Goal: Transaction & Acquisition: Book appointment/travel/reservation

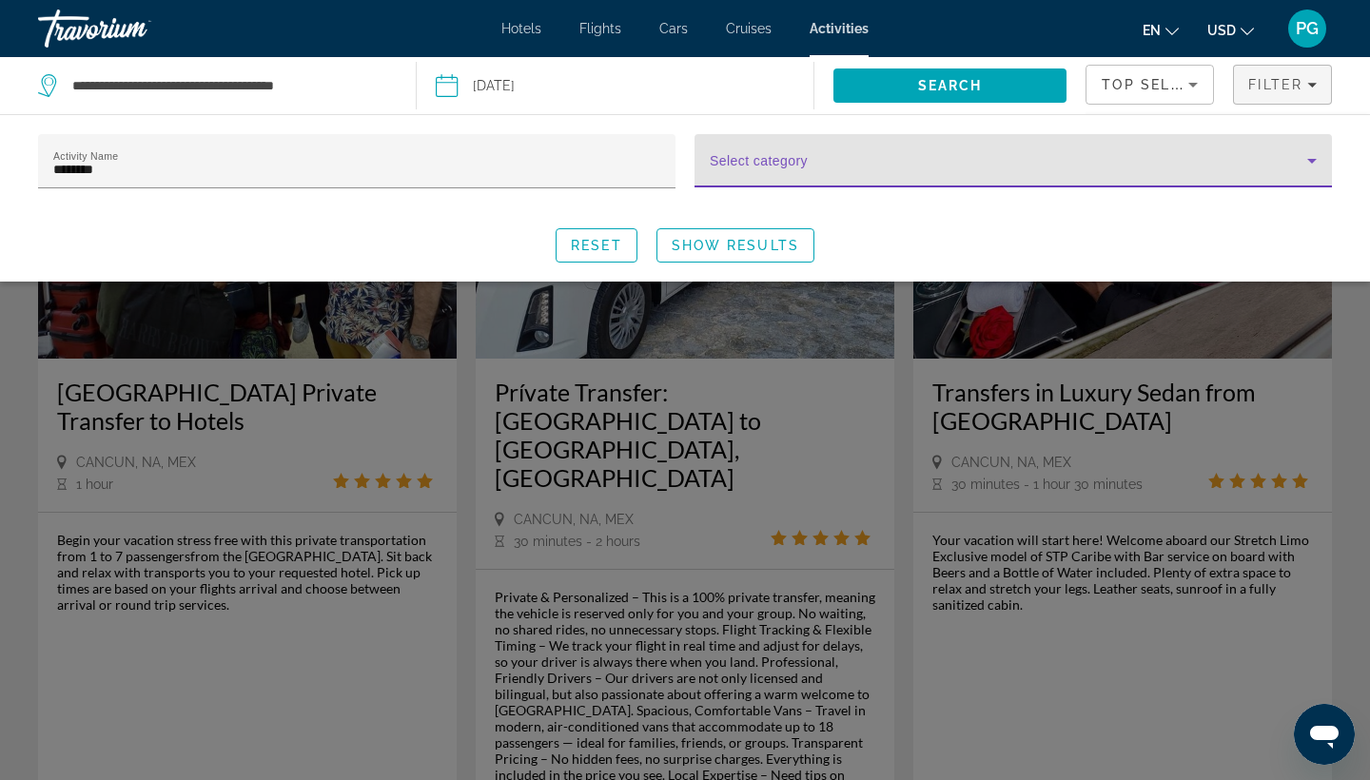
scroll to position [195, 0]
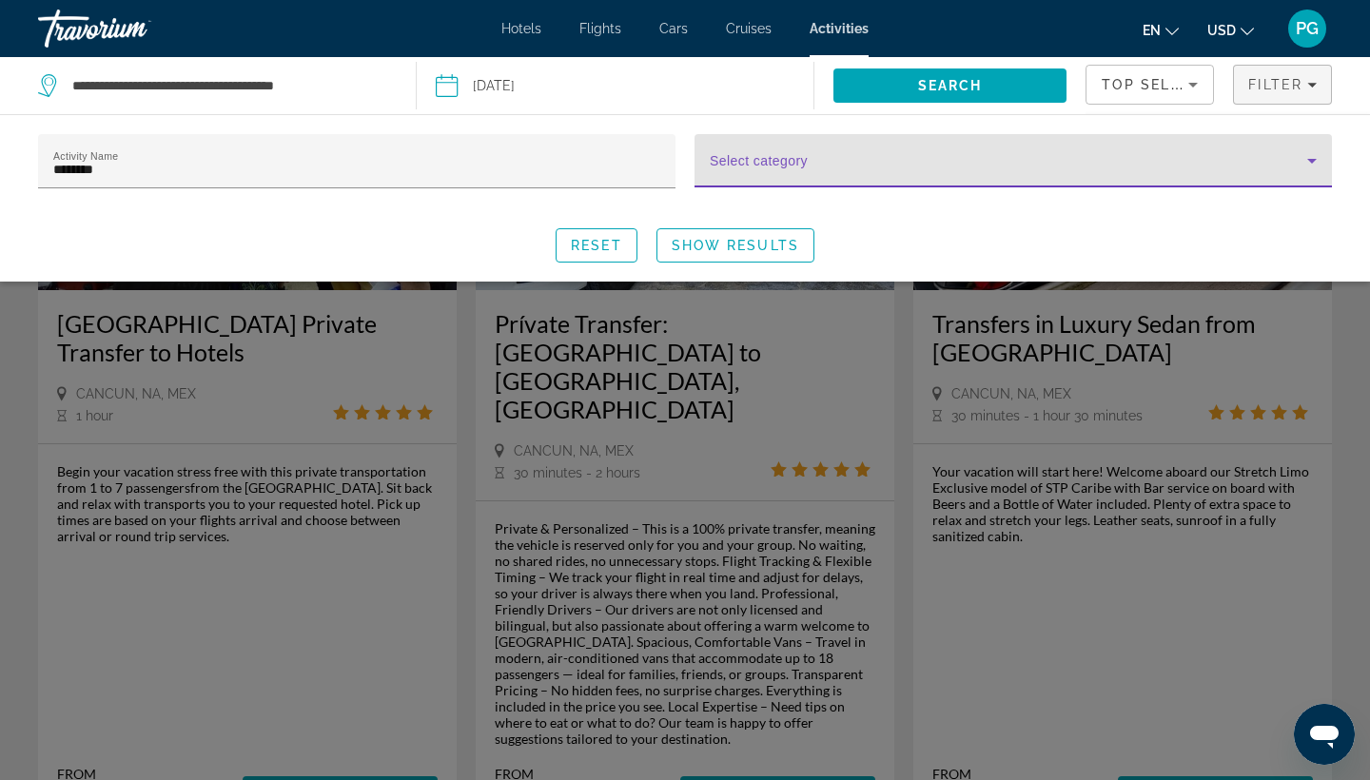
click at [941, 252] on div "Reset Show Results" at bounding box center [685, 245] width 1294 height 34
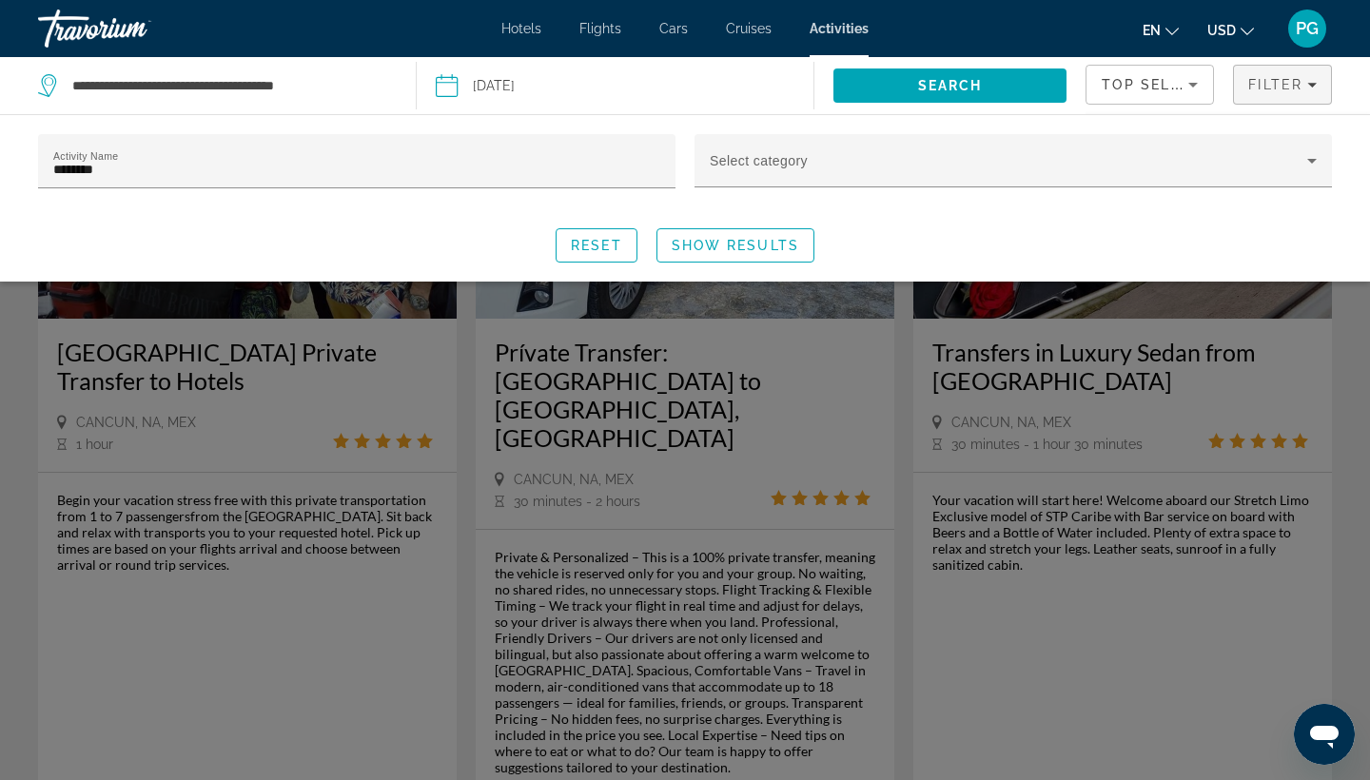
scroll to position [163, 0]
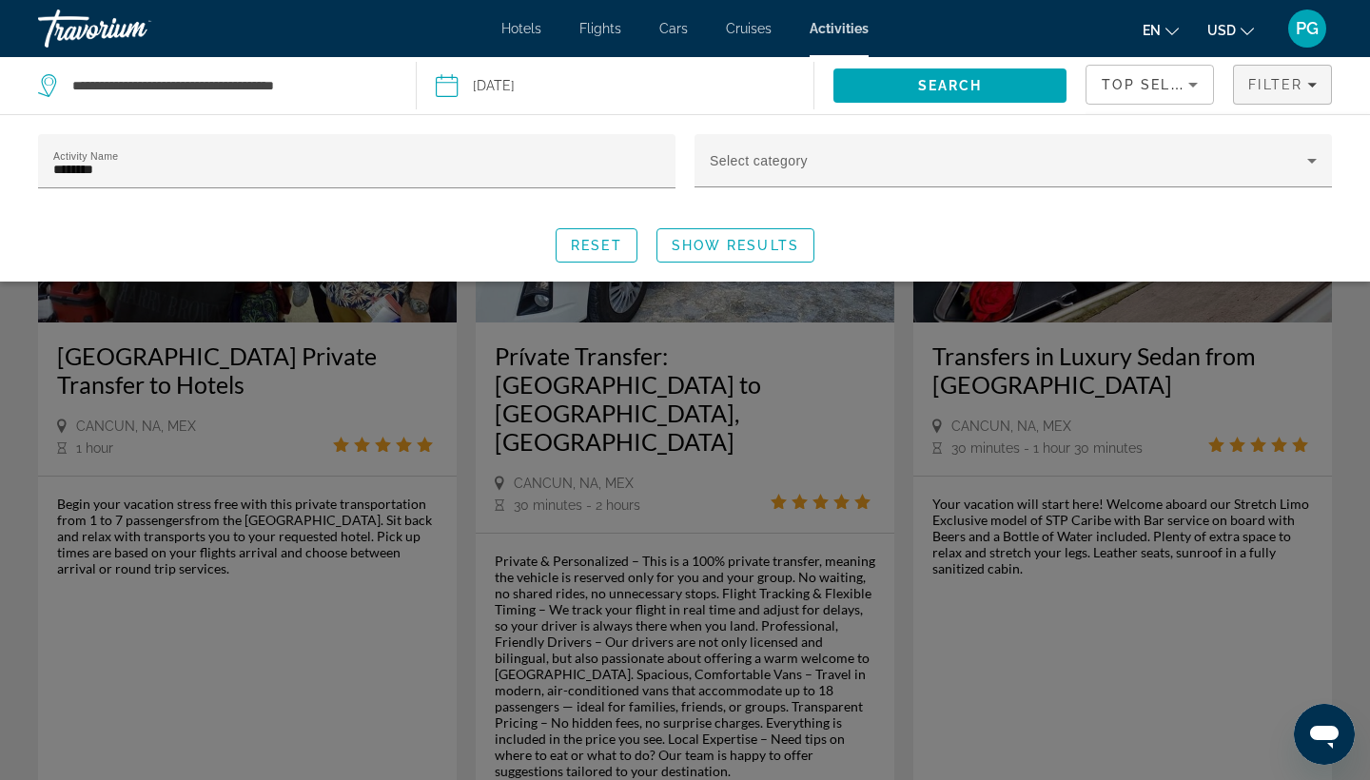
click at [769, 591] on div "Search widget" at bounding box center [685, 528] width 1370 height 504
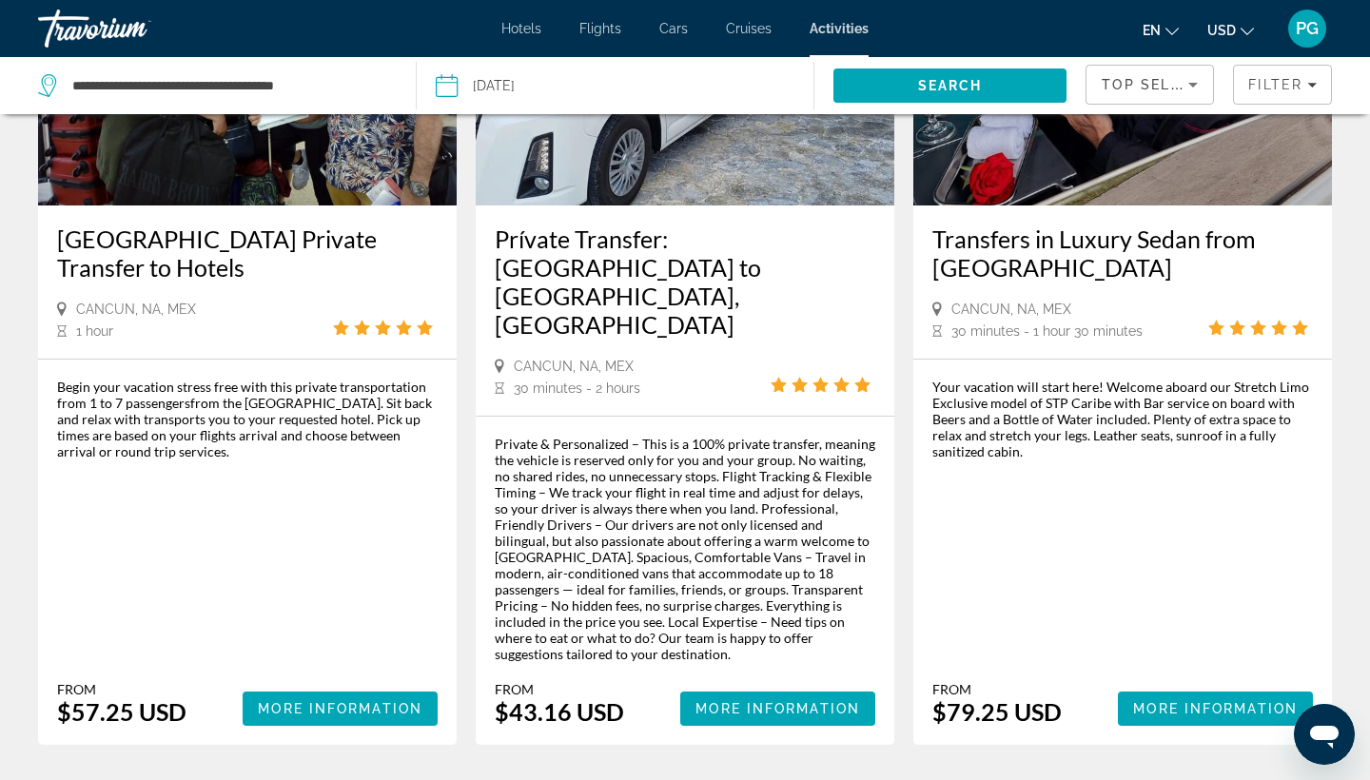
scroll to position [280, 0]
click at [804, 686] on span "Main content" at bounding box center [777, 709] width 195 height 46
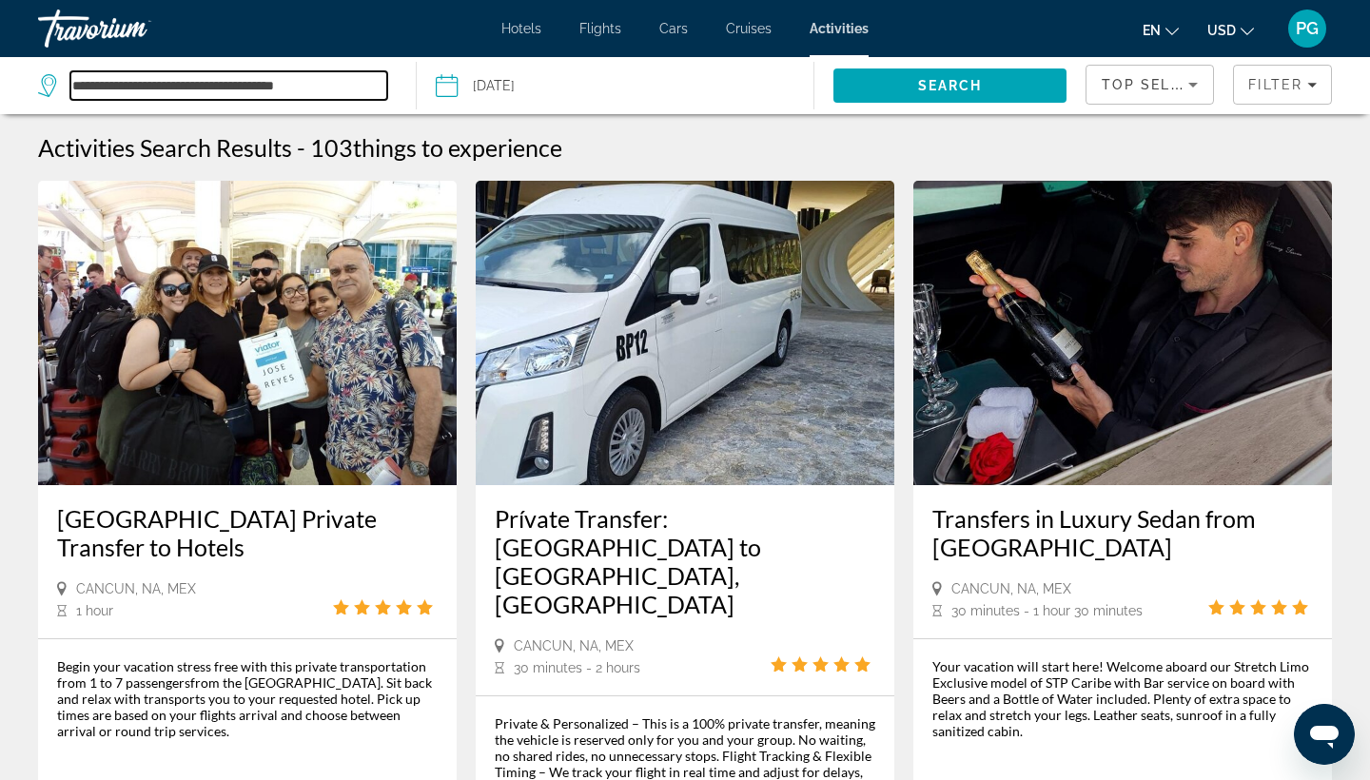
click at [336, 86] on input "**********" at bounding box center [228, 85] width 317 height 29
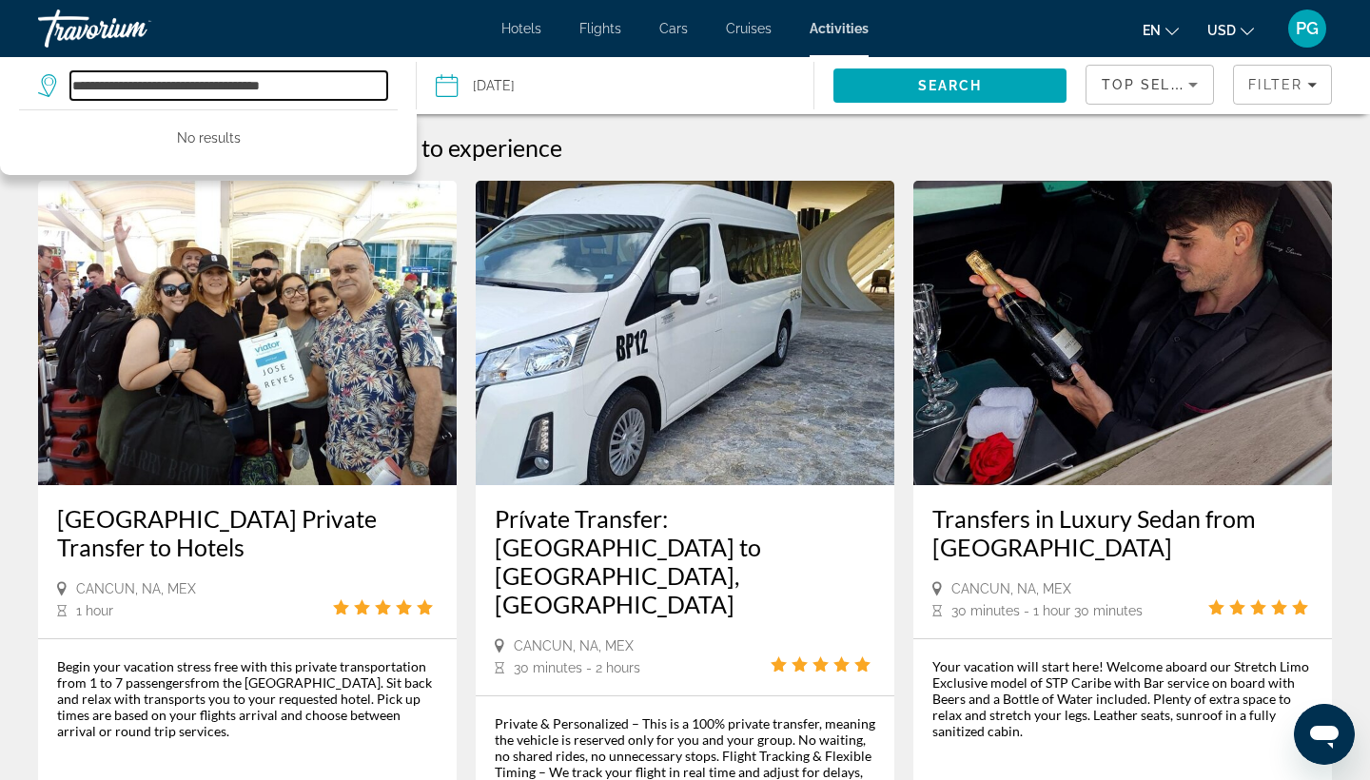
click at [360, 88] on input "**********" at bounding box center [228, 85] width 317 height 29
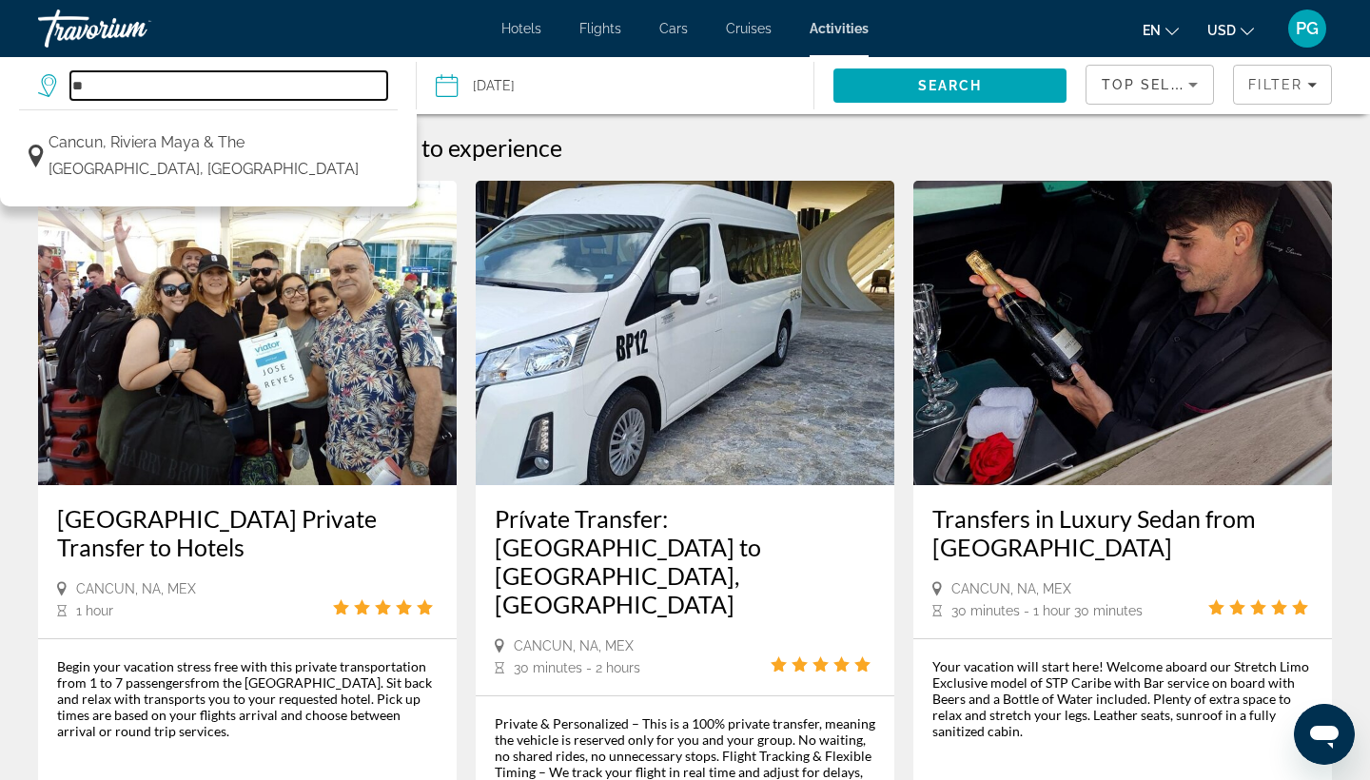
type input "*"
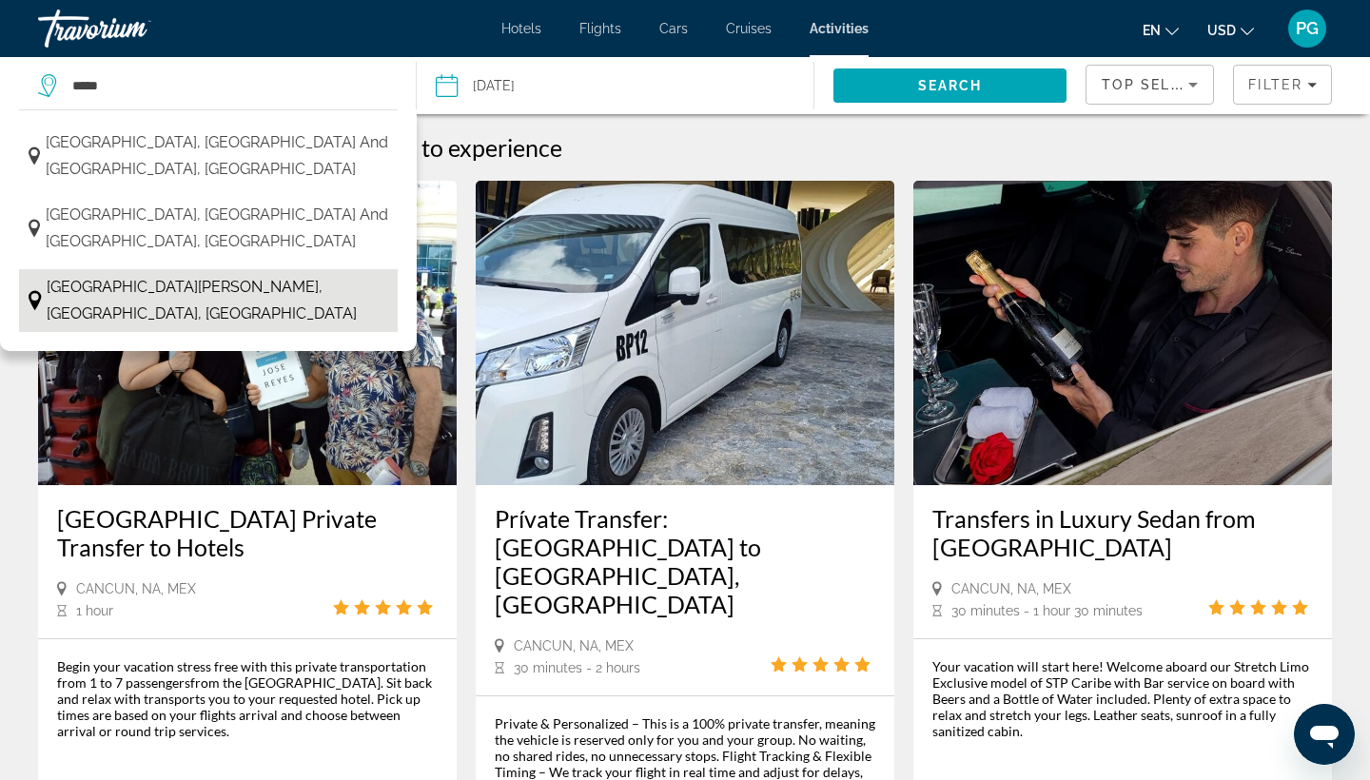
click at [169, 322] on span "[GEOGRAPHIC_DATA][PERSON_NAME], [GEOGRAPHIC_DATA], [GEOGRAPHIC_DATA]" at bounding box center [217, 300] width 341 height 53
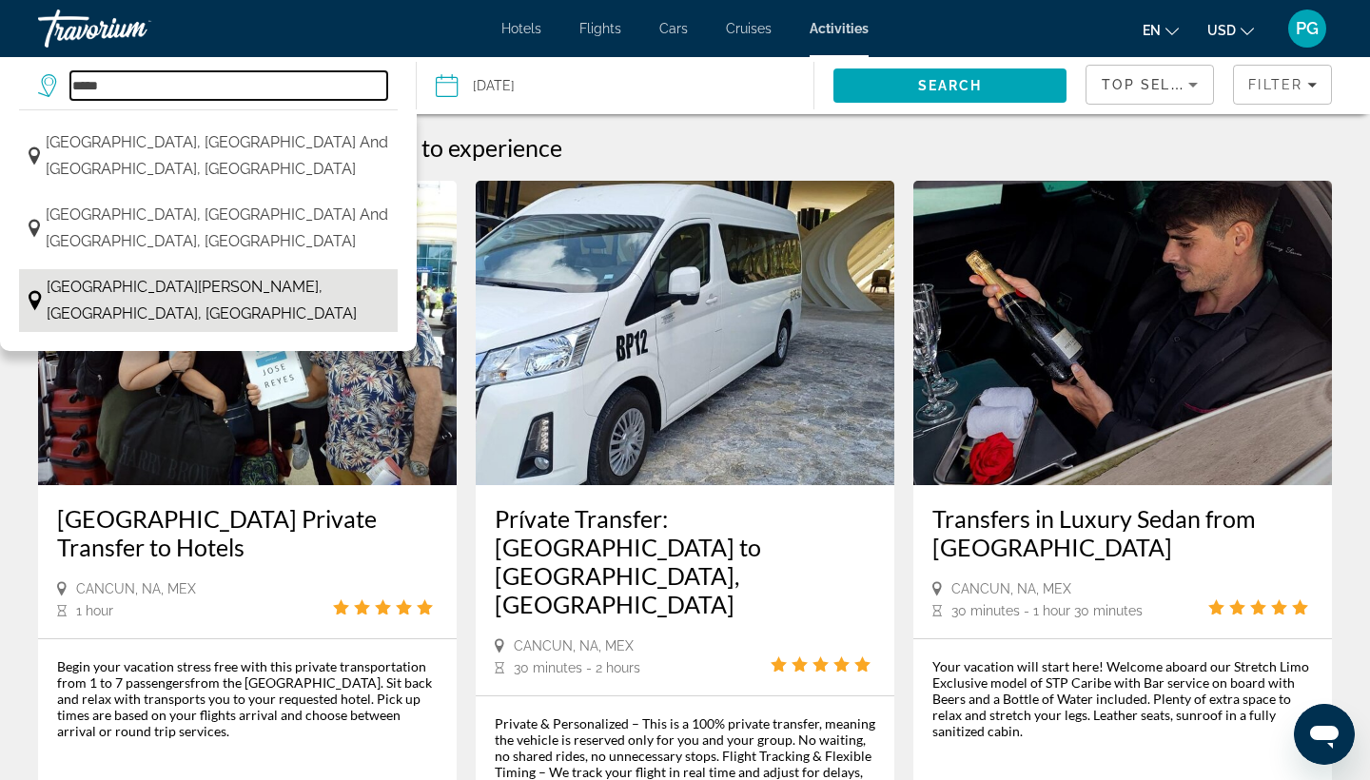
type input "**********"
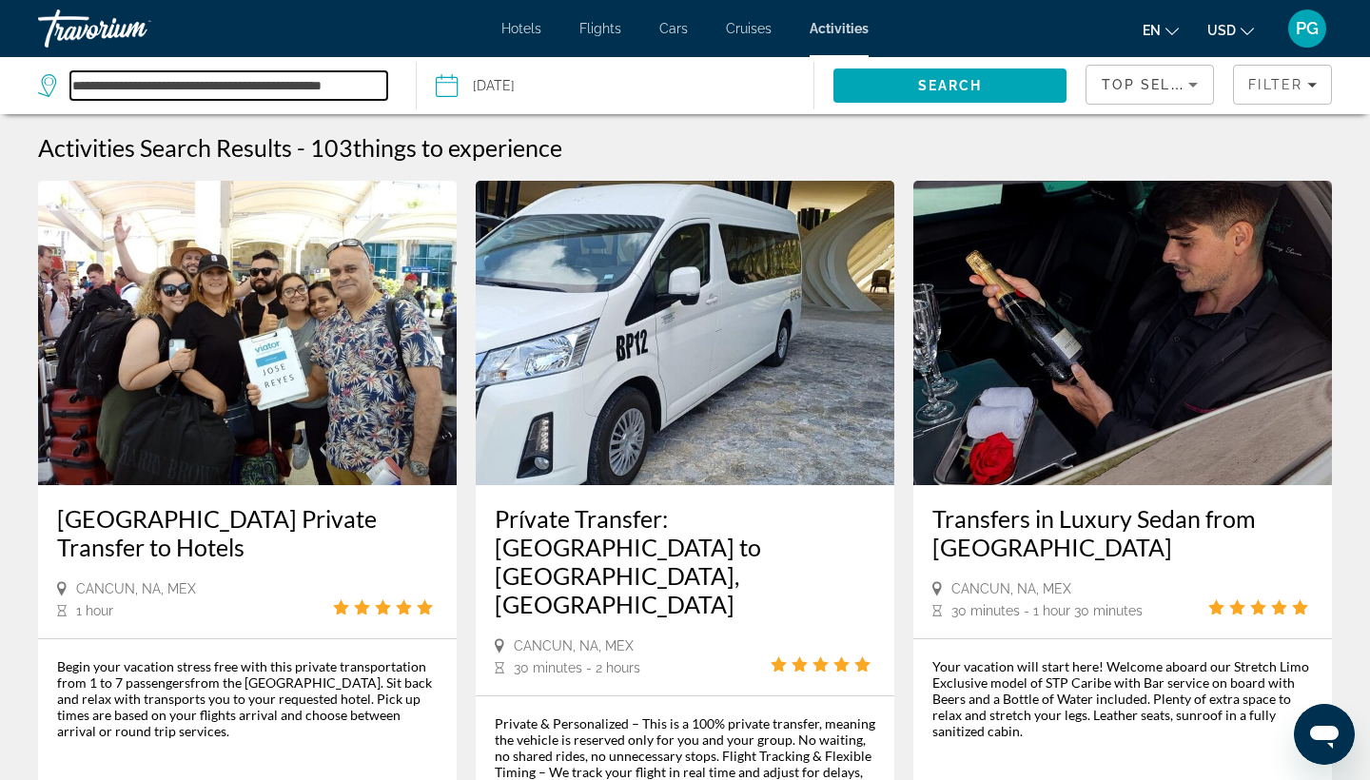
click at [292, 96] on input "**********" at bounding box center [228, 85] width 317 height 29
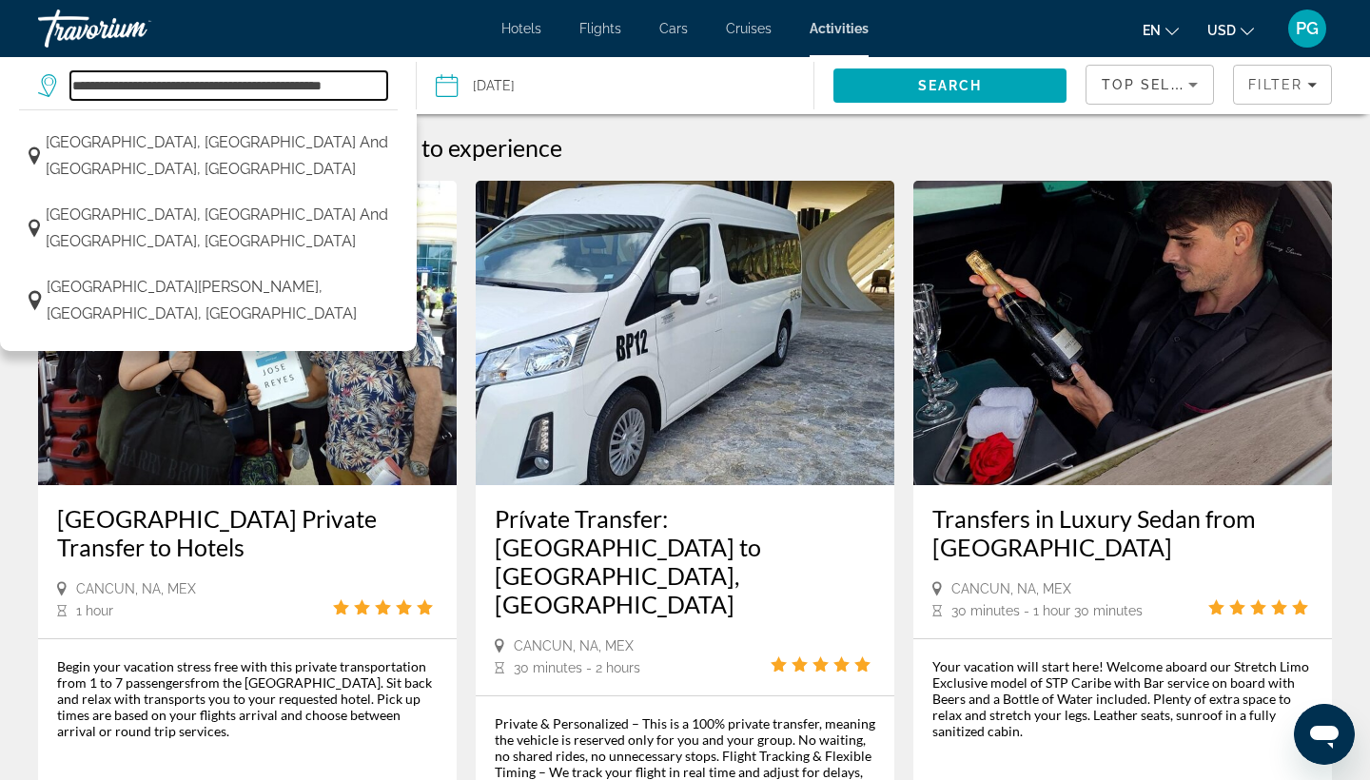
click at [296, 87] on input "**********" at bounding box center [228, 85] width 317 height 29
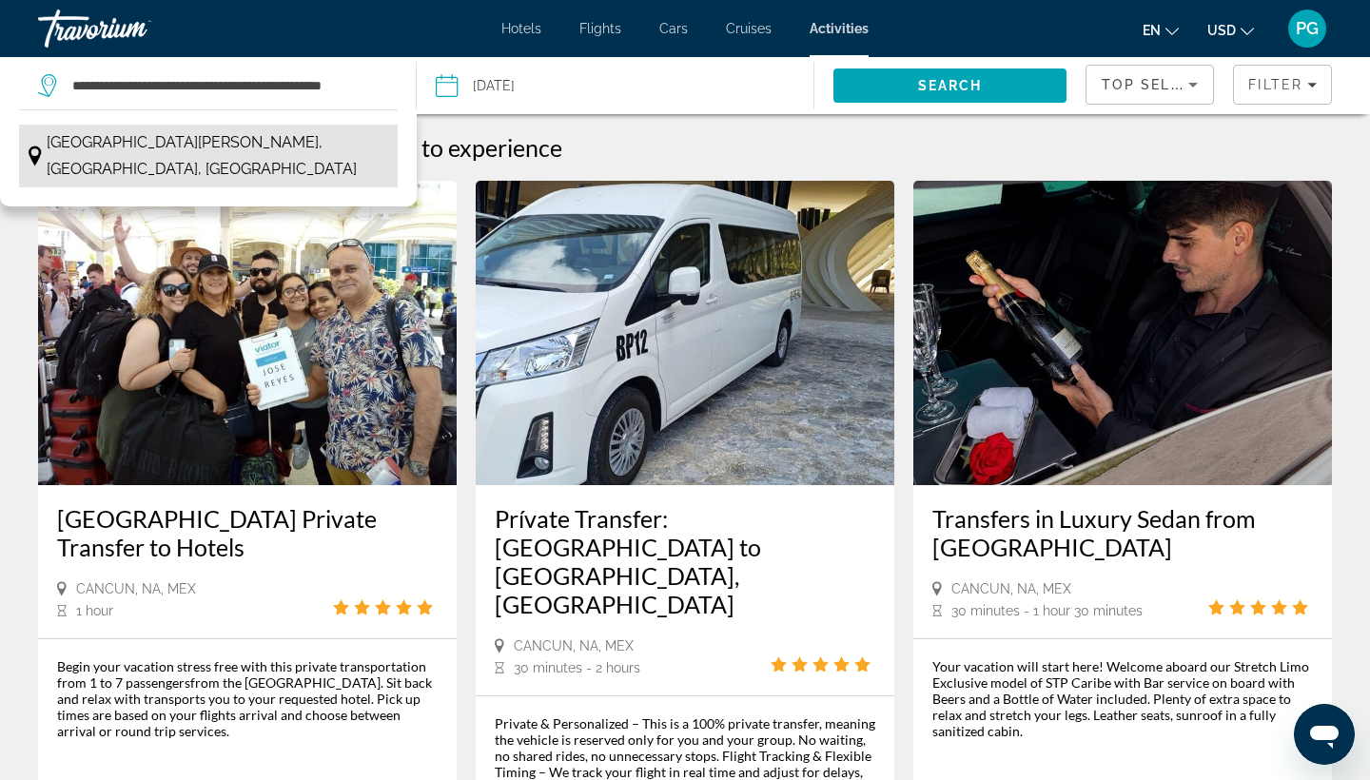
click at [274, 152] on span "[GEOGRAPHIC_DATA][PERSON_NAME], [GEOGRAPHIC_DATA], [GEOGRAPHIC_DATA]" at bounding box center [217, 155] width 341 height 53
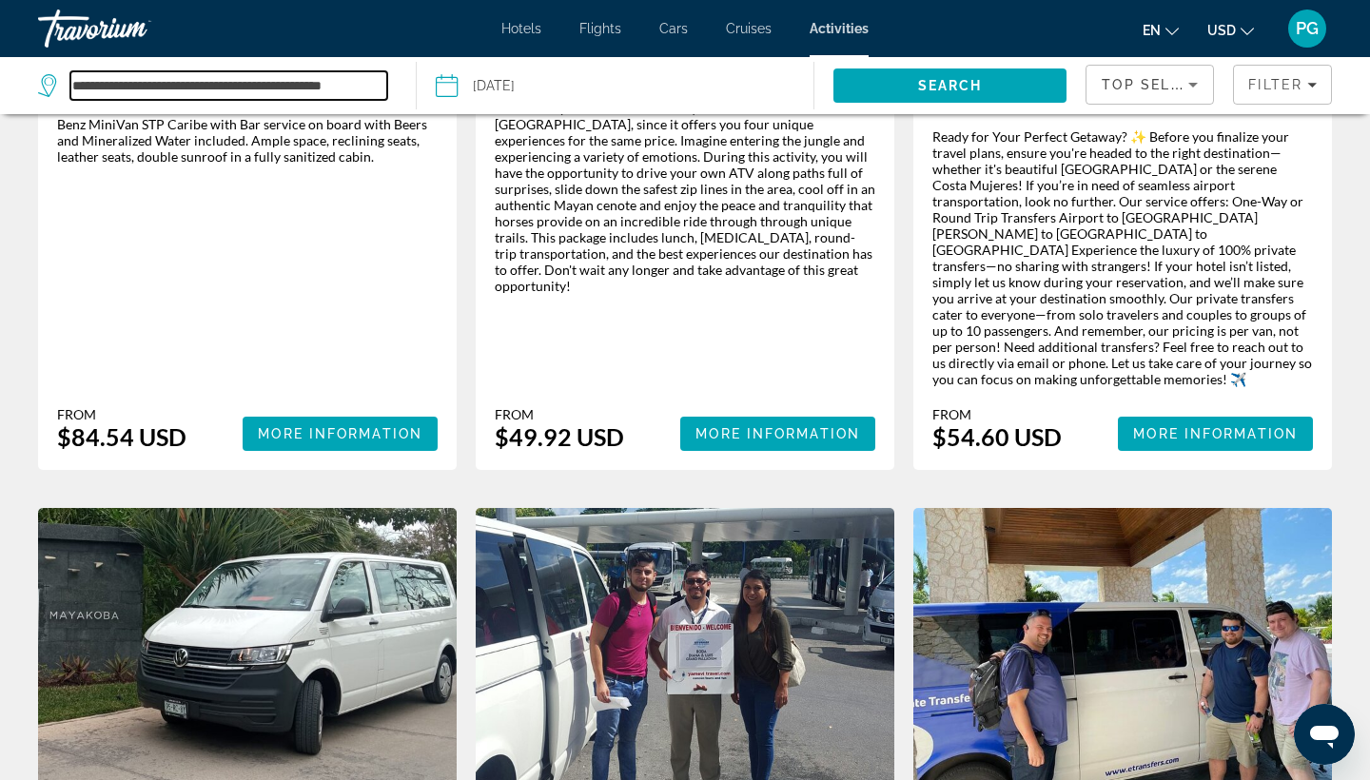
scroll to position [1412, 0]
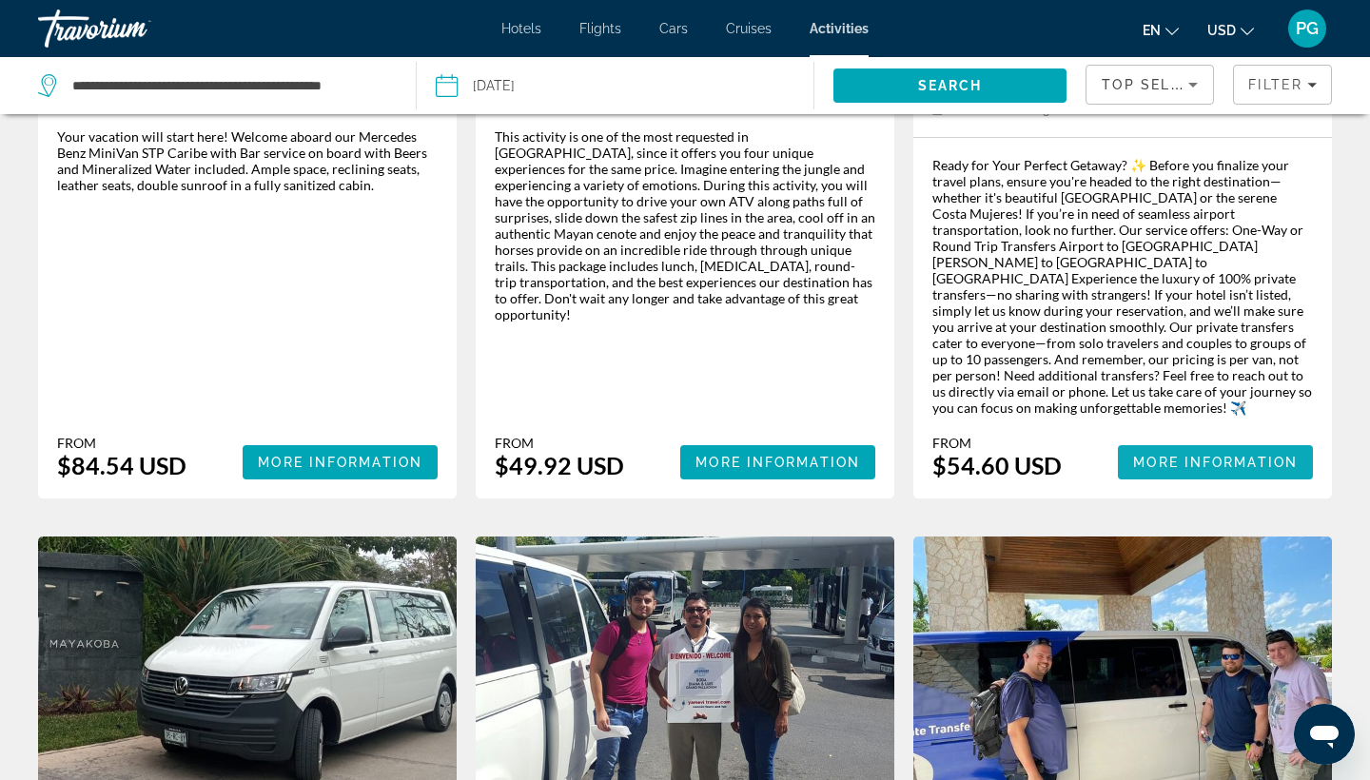
click at [1217, 455] on span "More Information" at bounding box center [1215, 462] width 165 height 15
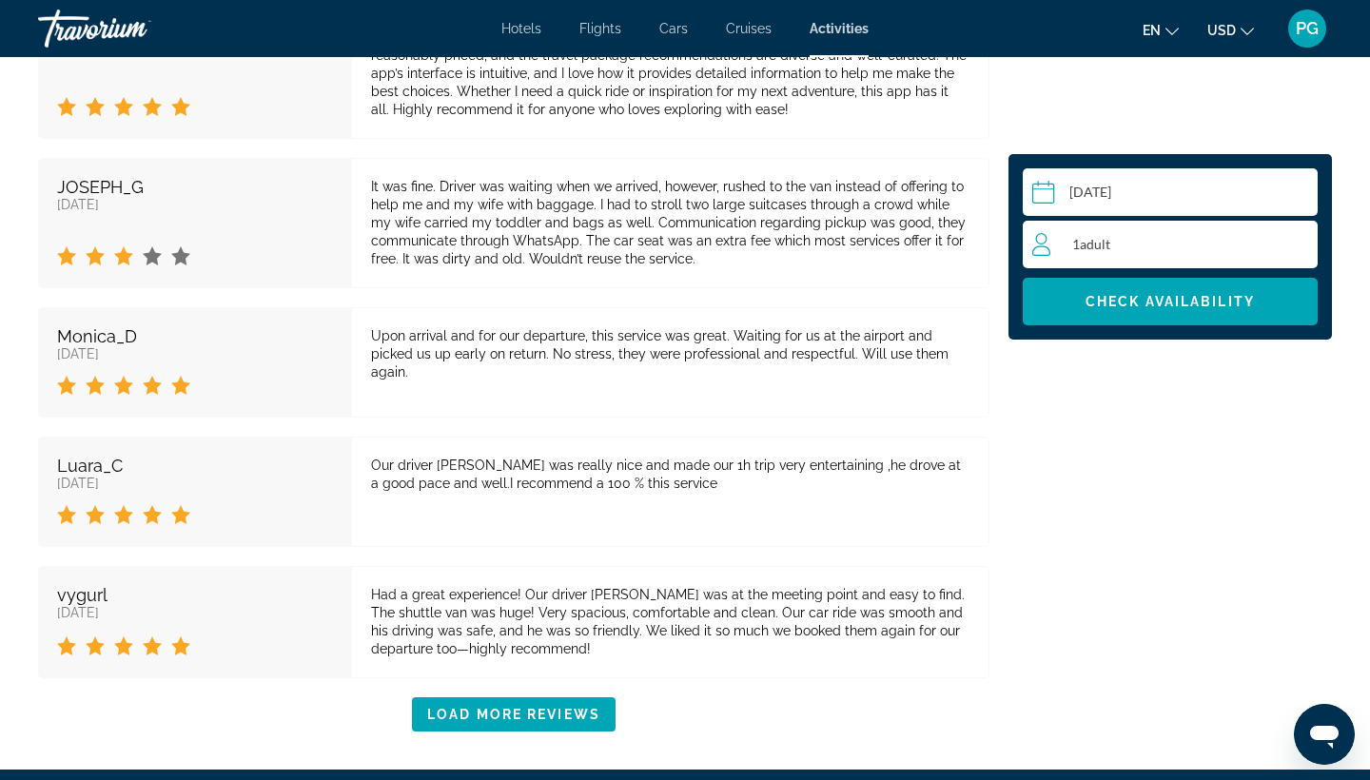
scroll to position [4401, 0]
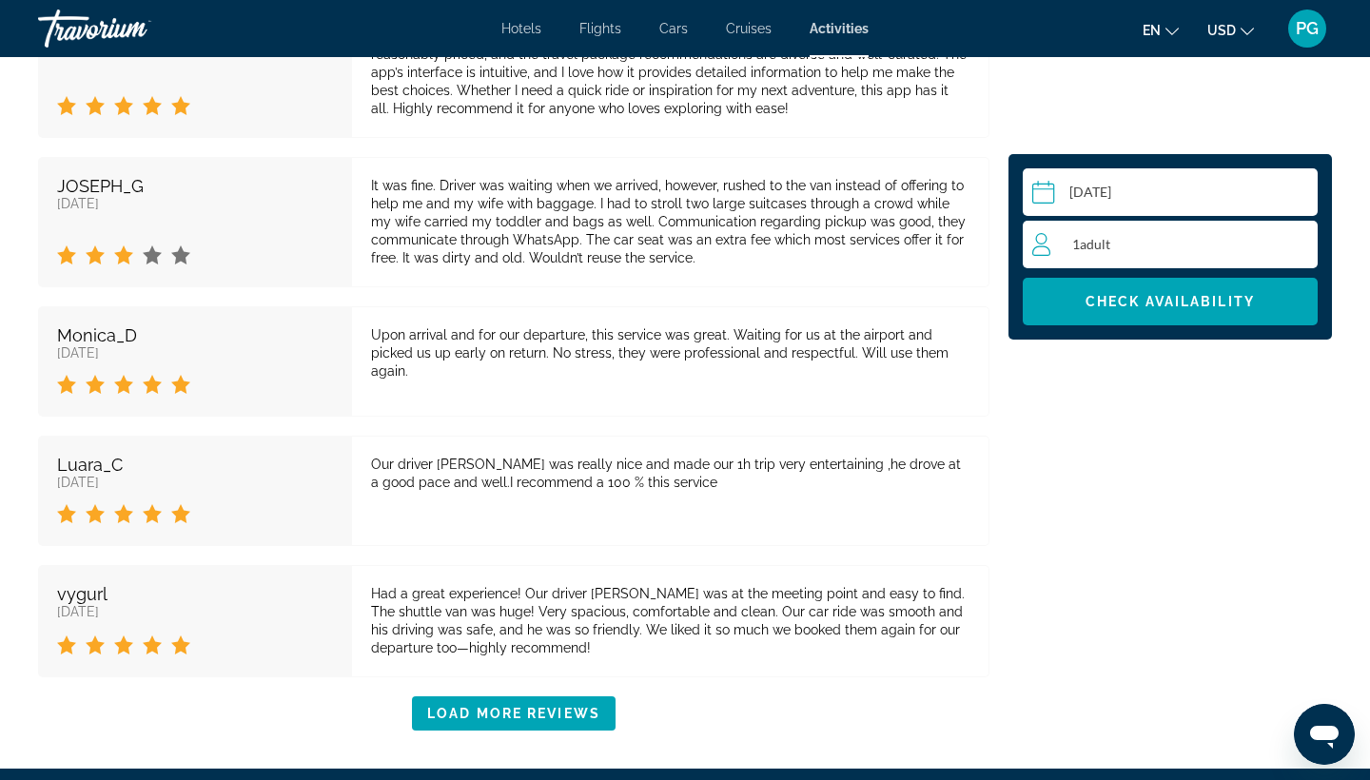
click at [1162, 232] on div "1 Adult Adults" at bounding box center [1174, 245] width 285 height 48
click at [1293, 238] on icon "Increment adults" at bounding box center [1298, 243] width 17 height 23
click at [1111, 184] on input "Main content" at bounding box center [1174, 194] width 302 height 53
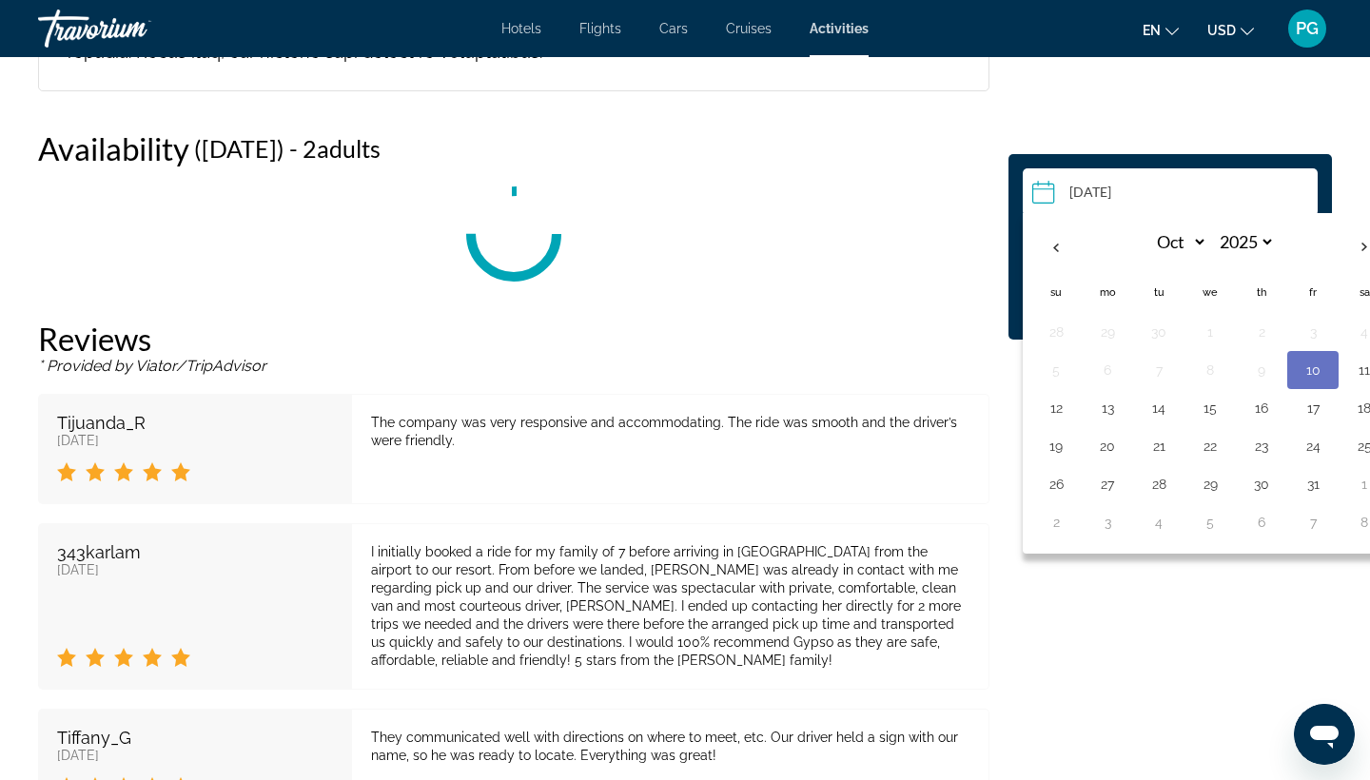
scroll to position [3235, 0]
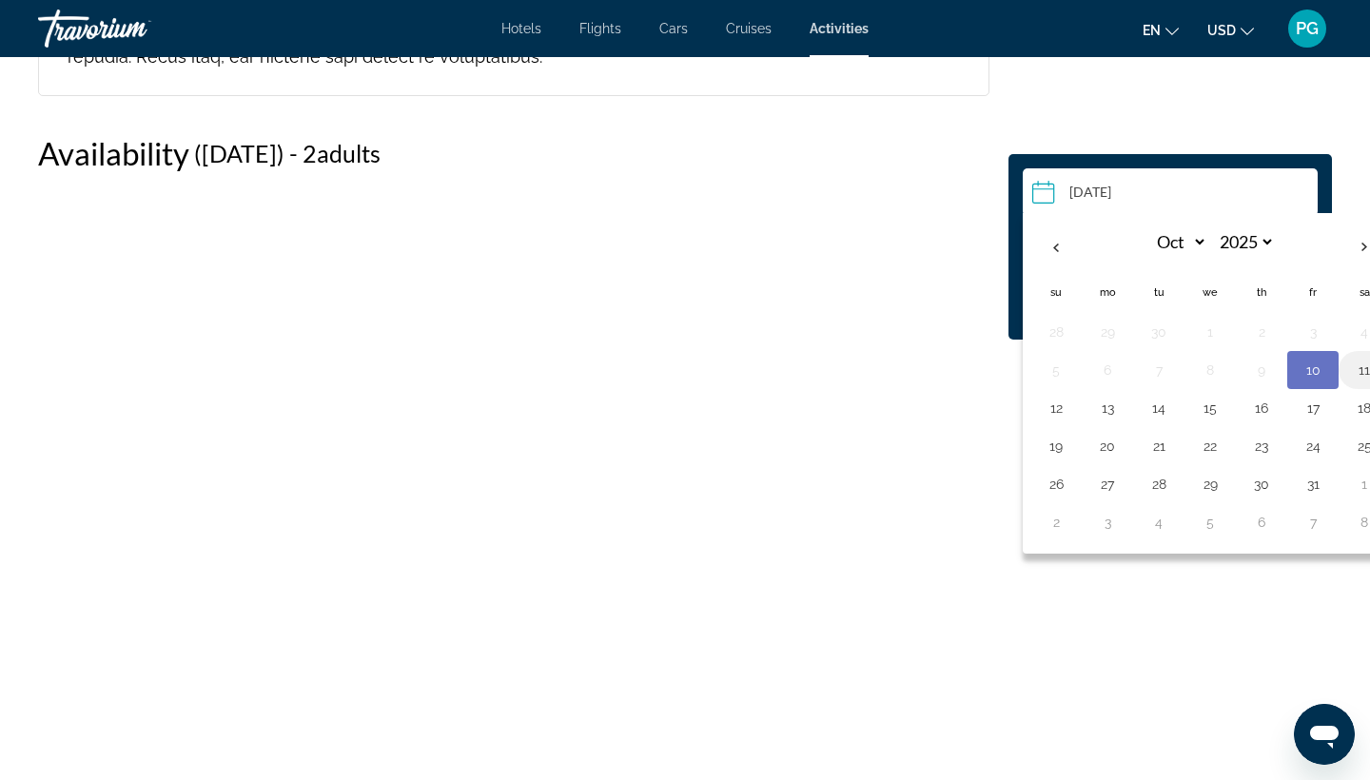
click at [1367, 375] on button "11" at bounding box center [1364, 370] width 30 height 27
type input "**********"
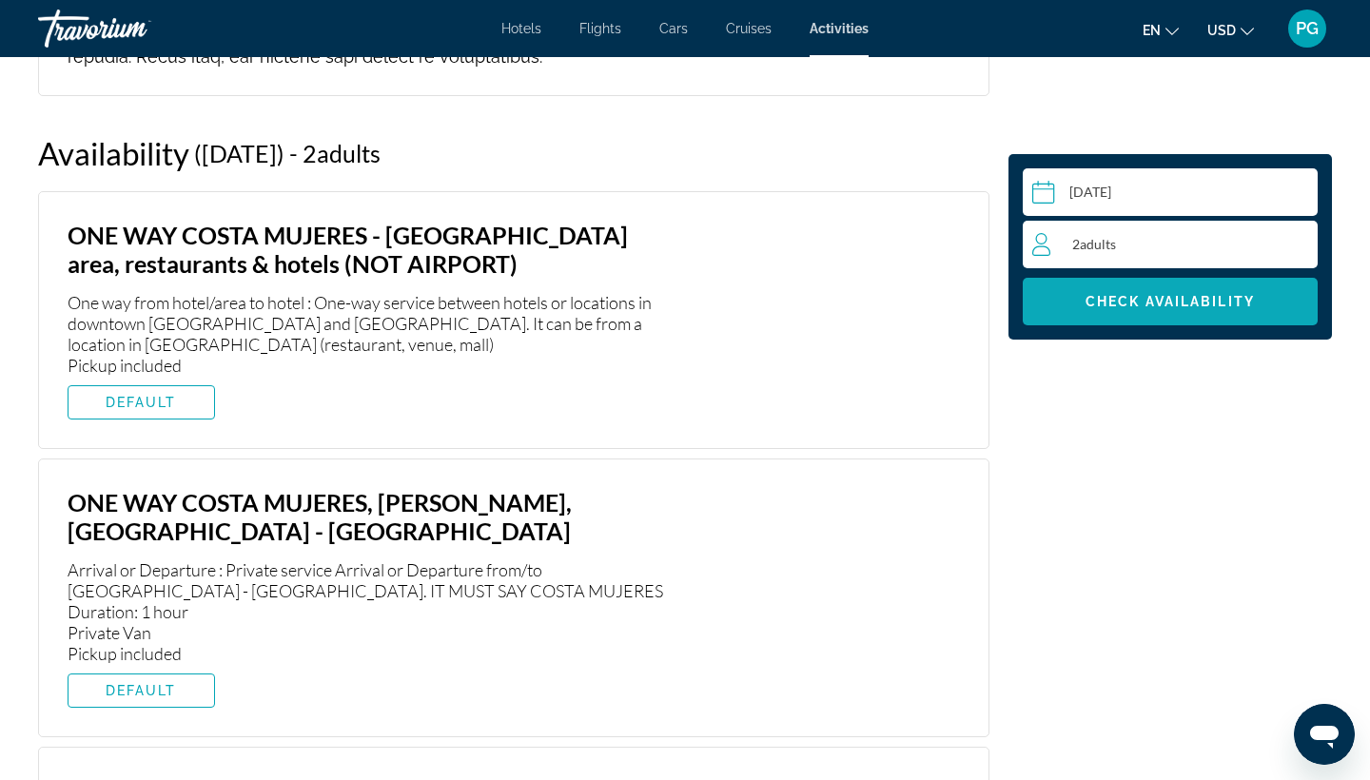
click at [1212, 308] on span "Check Availability" at bounding box center [1169, 301] width 169 height 15
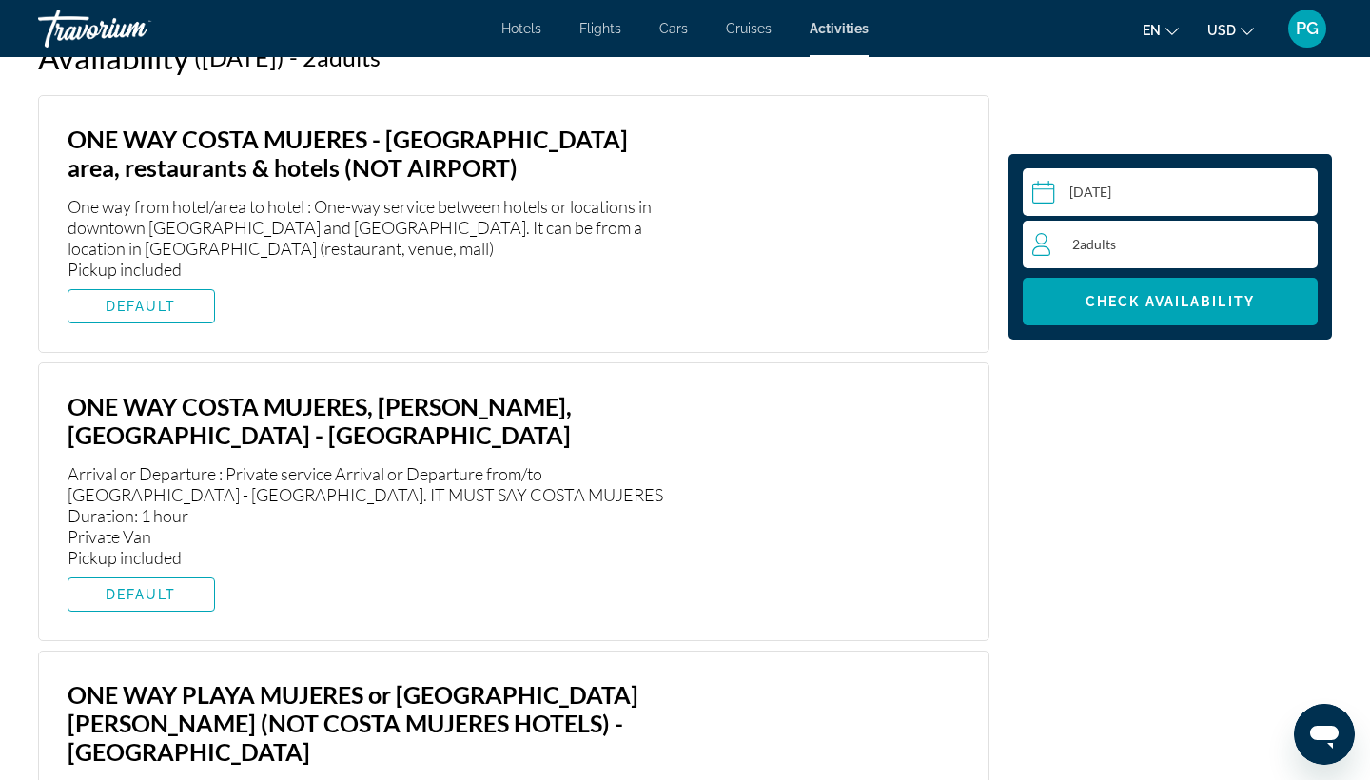
scroll to position [3333, 0]
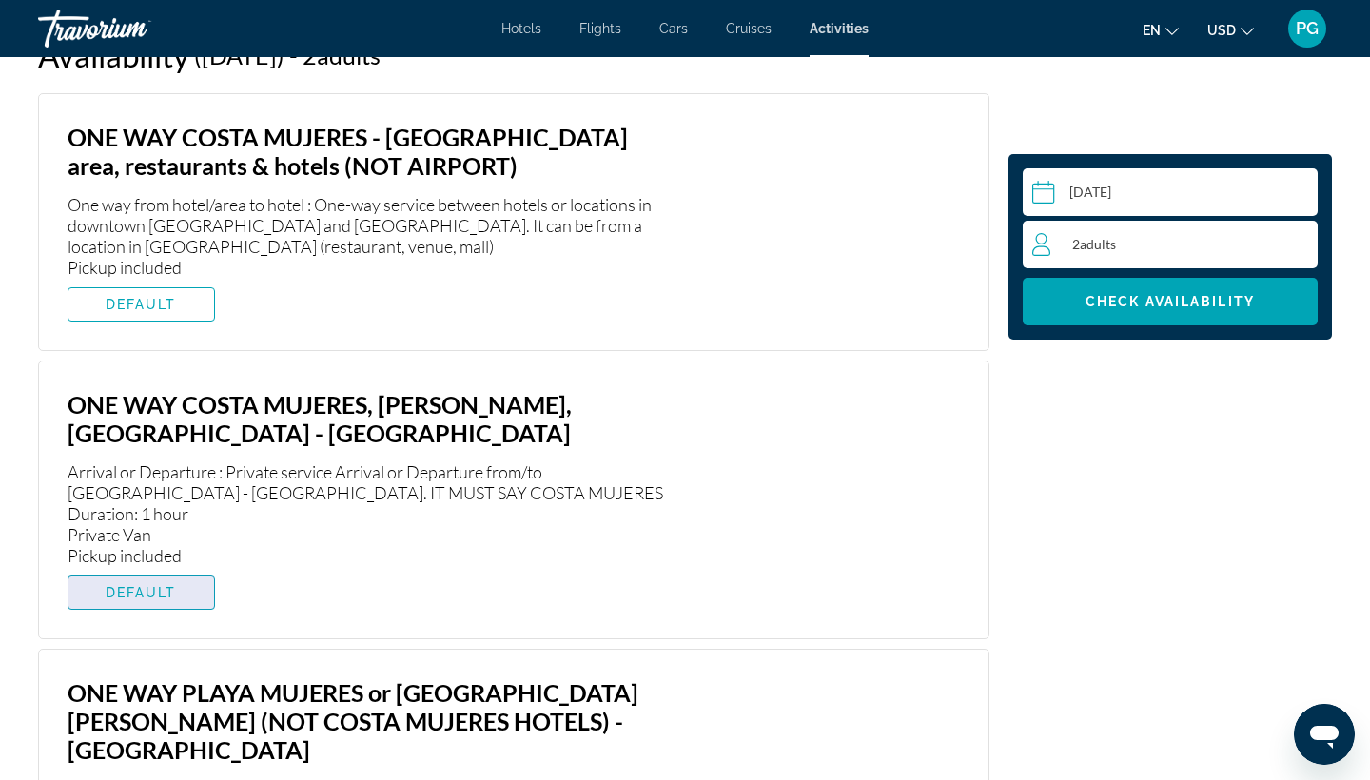
click at [133, 585] on span "DEFAULT" at bounding box center [141, 592] width 71 height 15
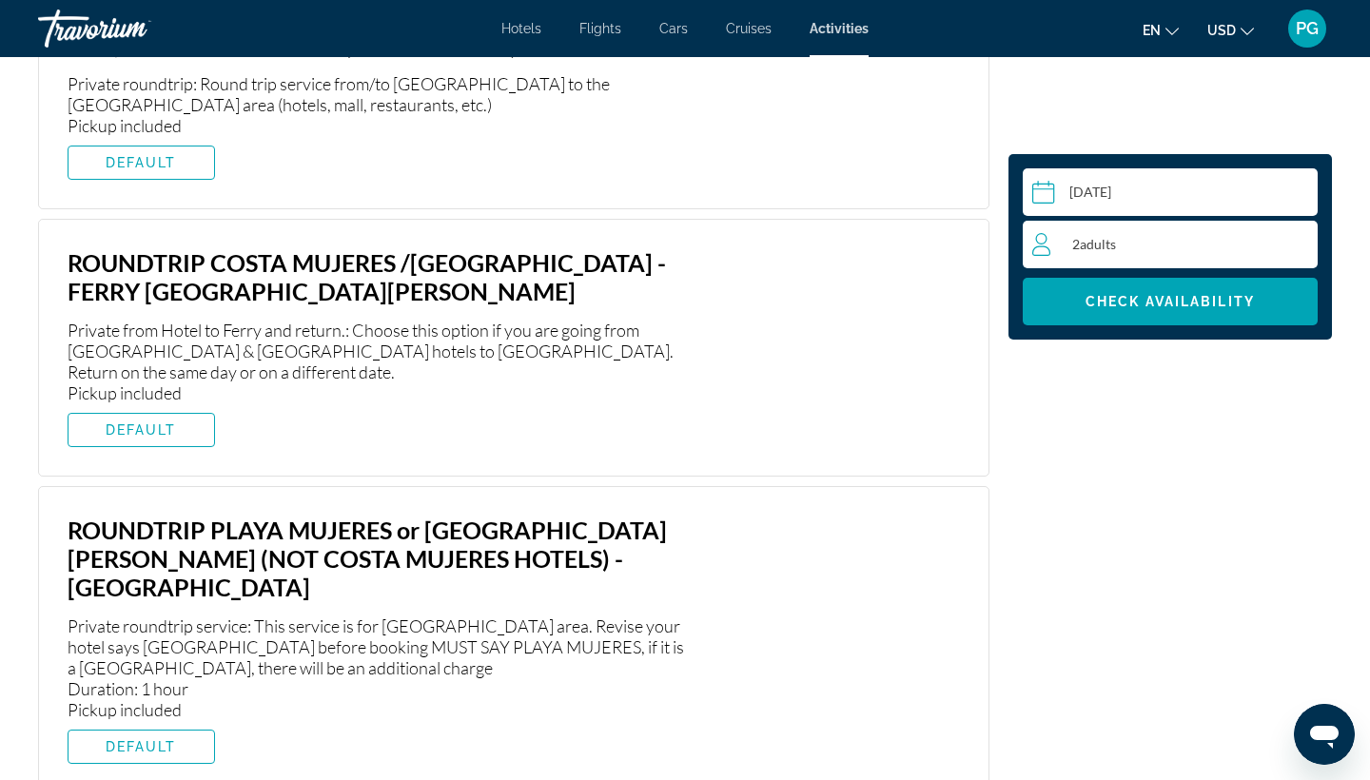
scroll to position [4394, 0]
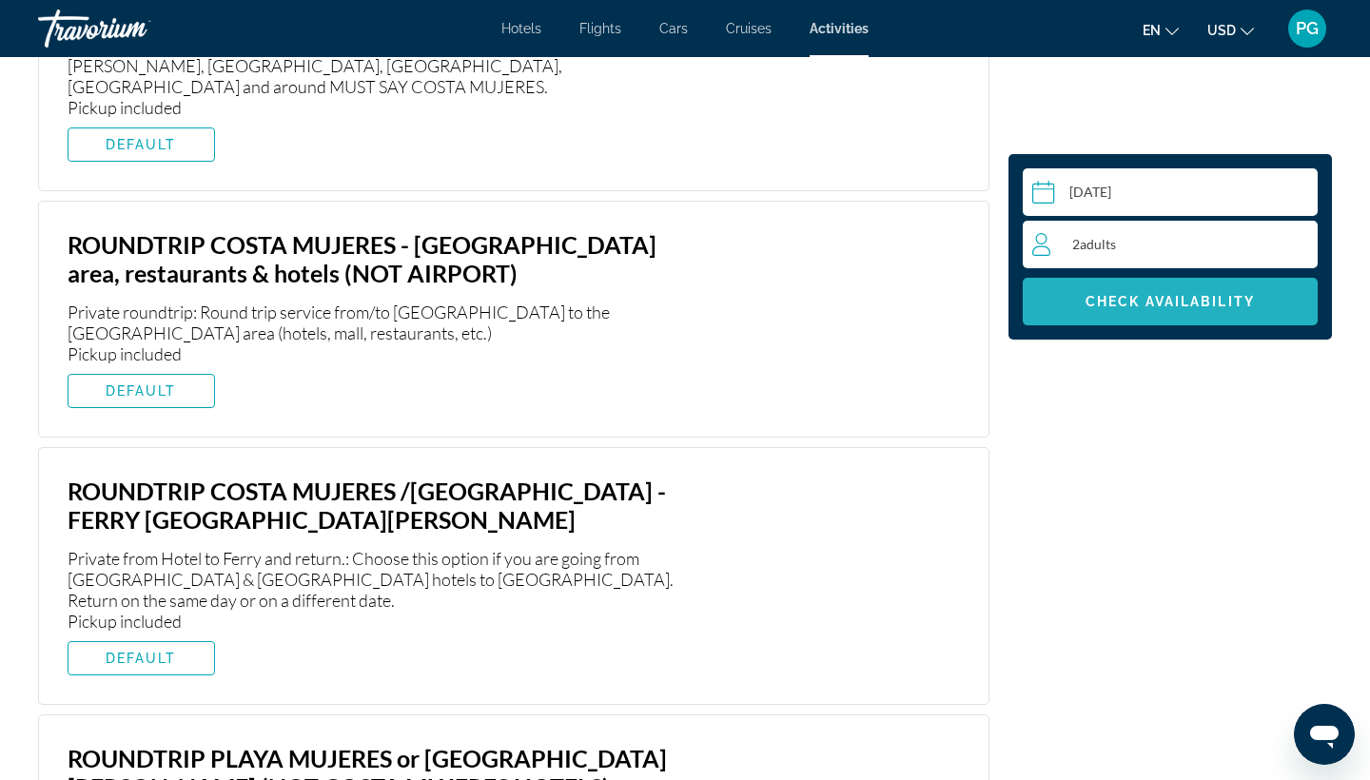
click at [1055, 315] on span "Main content" at bounding box center [1170, 302] width 295 height 46
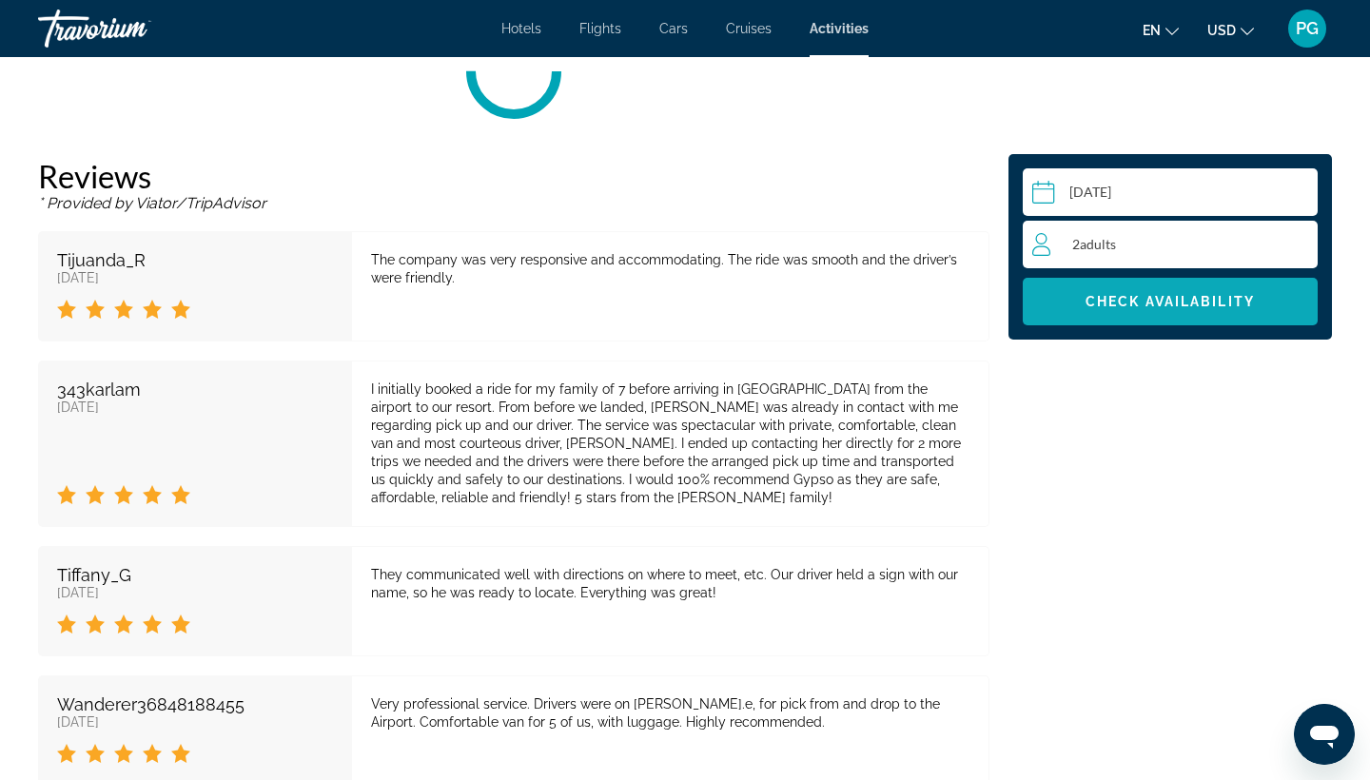
scroll to position [3235, 0]
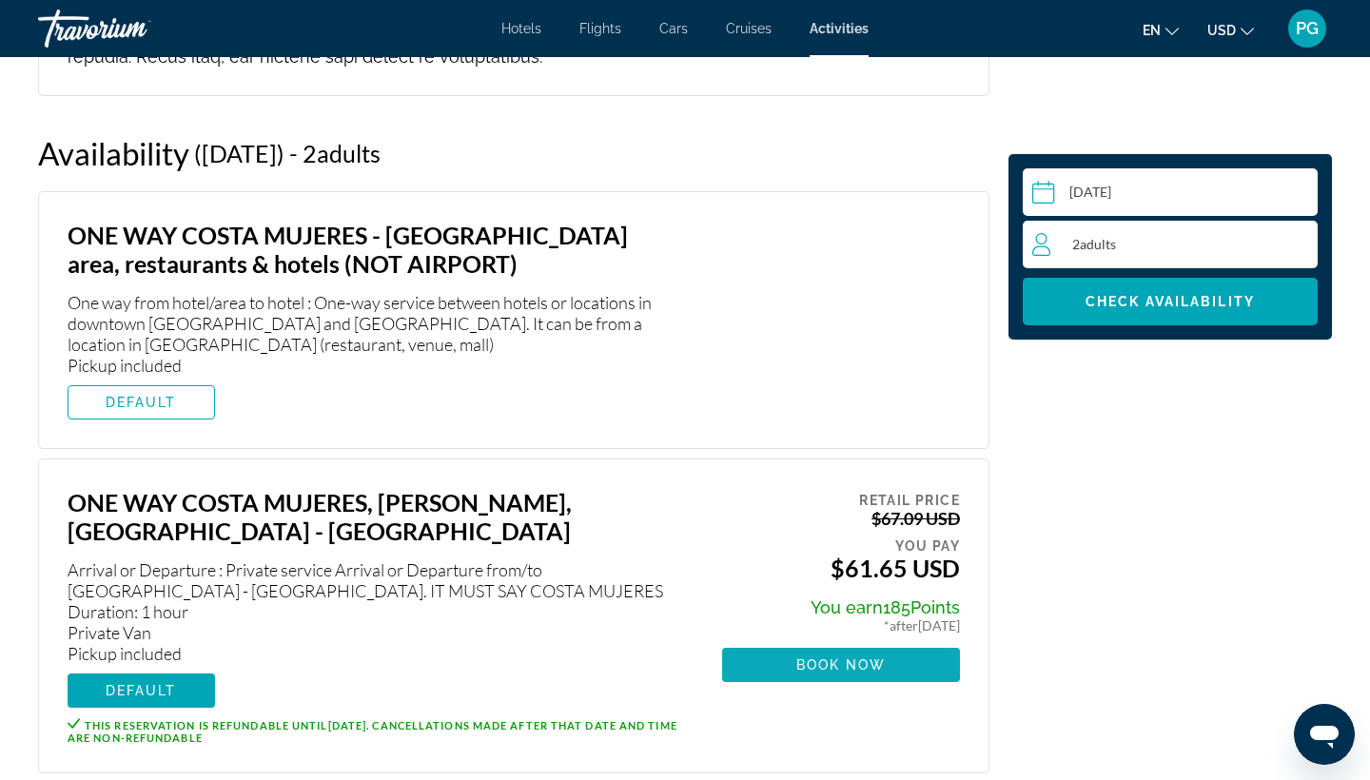
click at [836, 657] on span "Book now" at bounding box center [841, 664] width 90 height 15
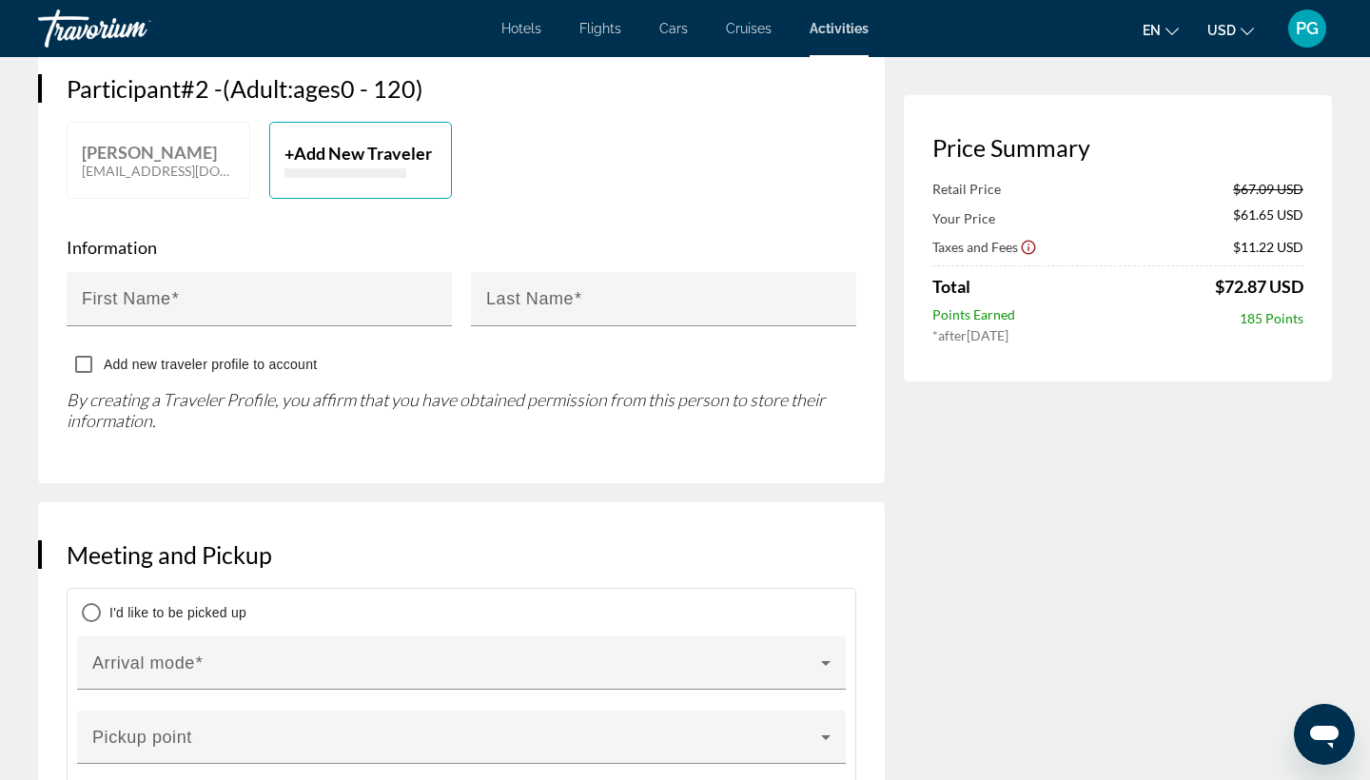
scroll to position [1149, 0]
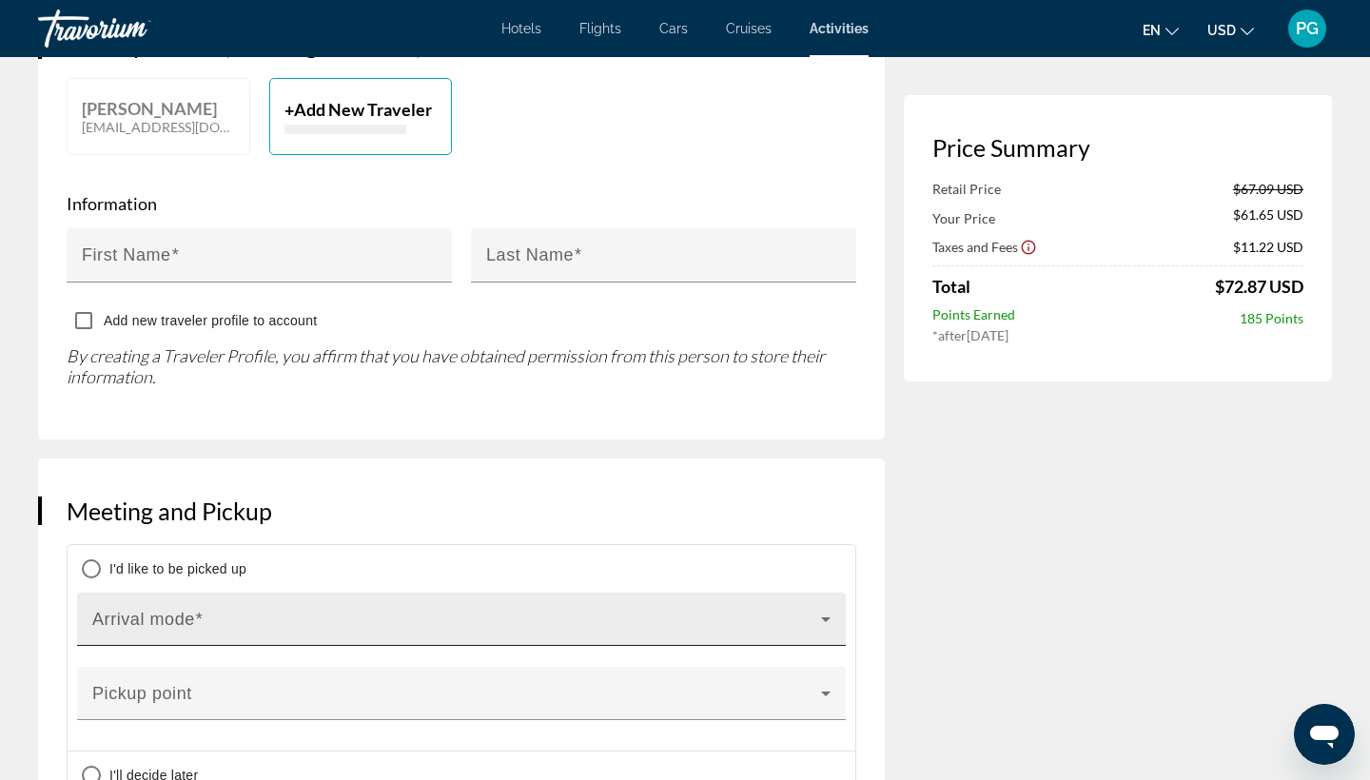
click at [830, 608] on icon "Main content" at bounding box center [825, 619] width 23 height 23
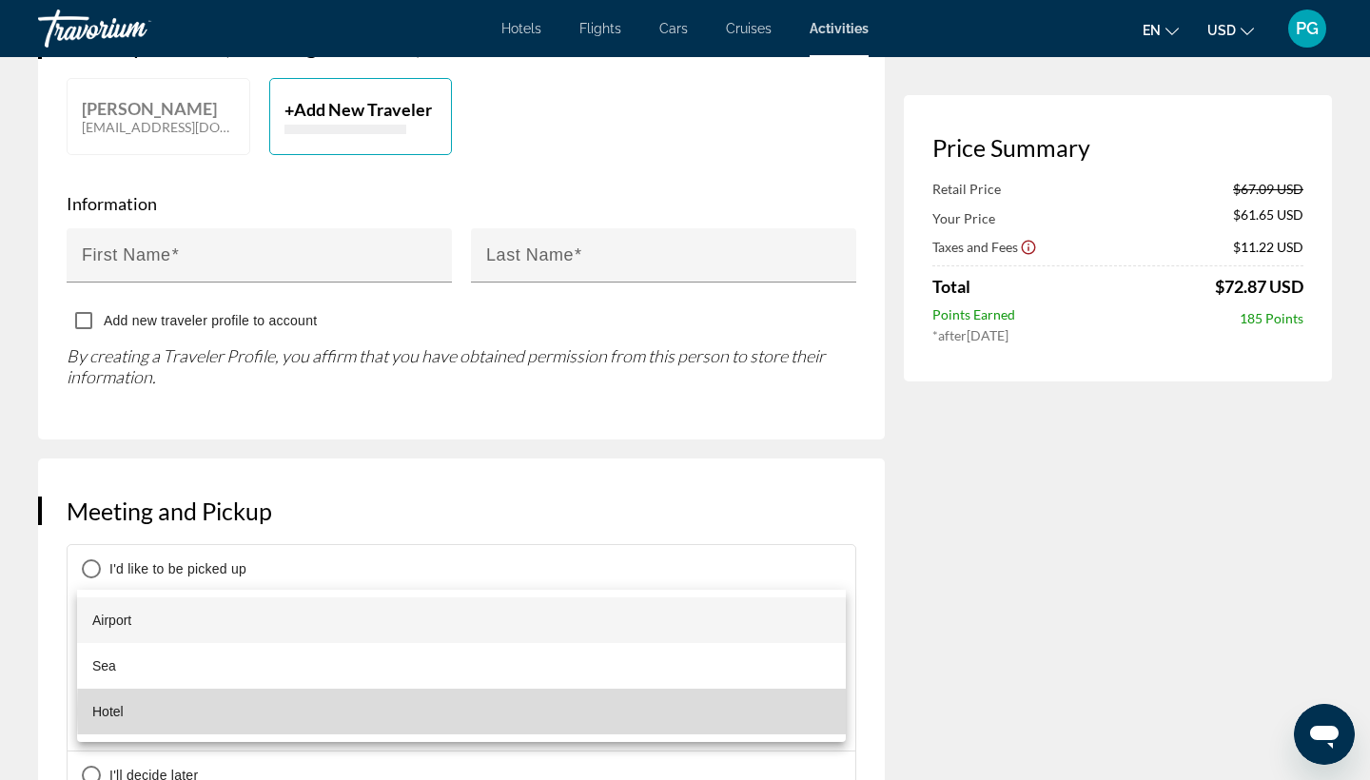
click at [795, 709] on mat-option "Hotel" at bounding box center [461, 712] width 769 height 46
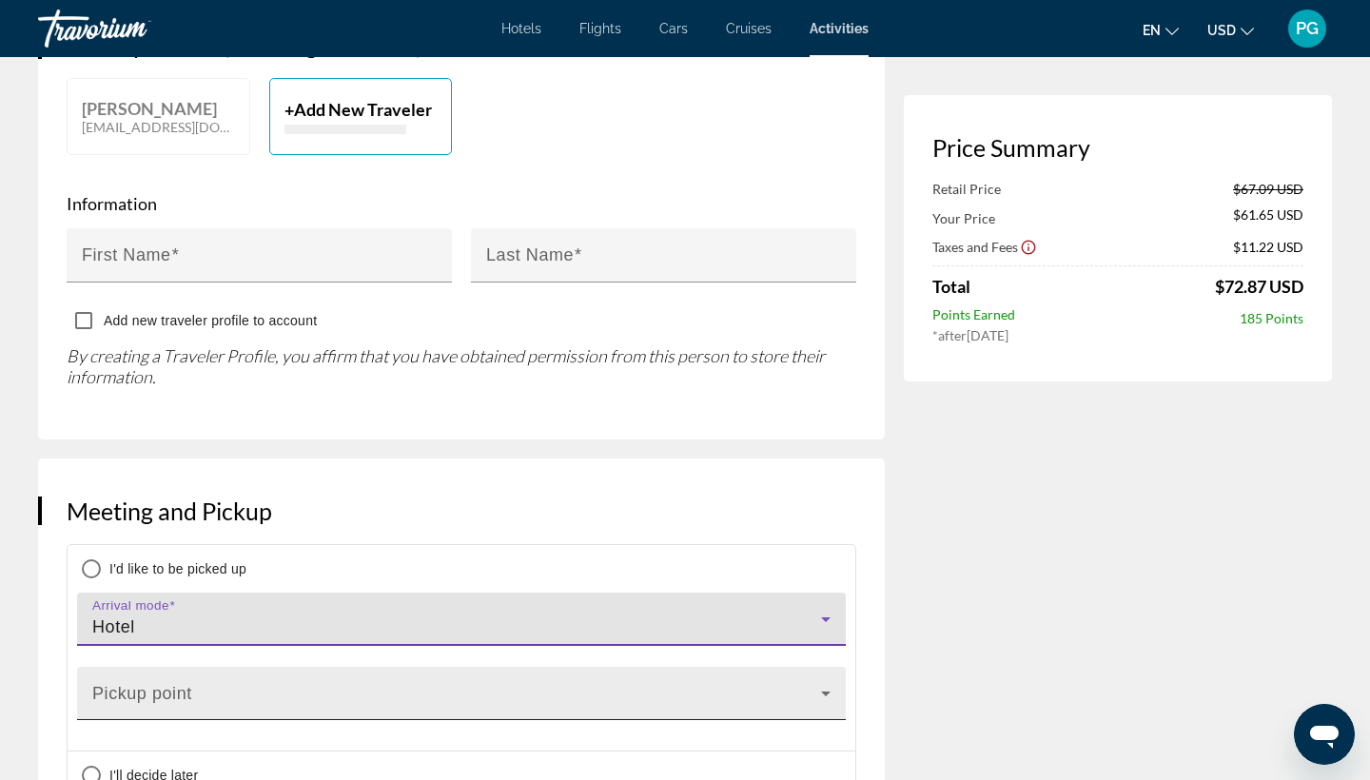
click at [828, 692] on icon "Main content" at bounding box center [826, 694] width 10 height 5
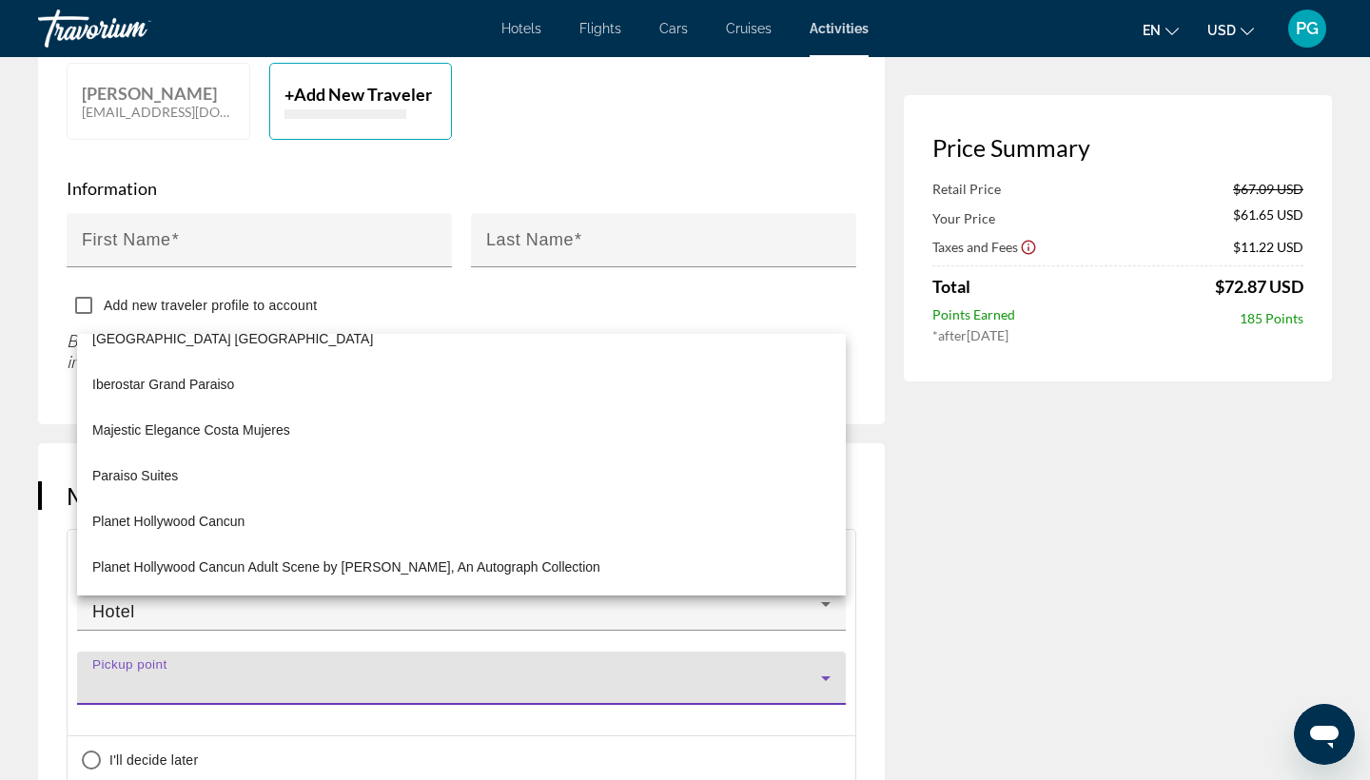
scroll to position [658, 0]
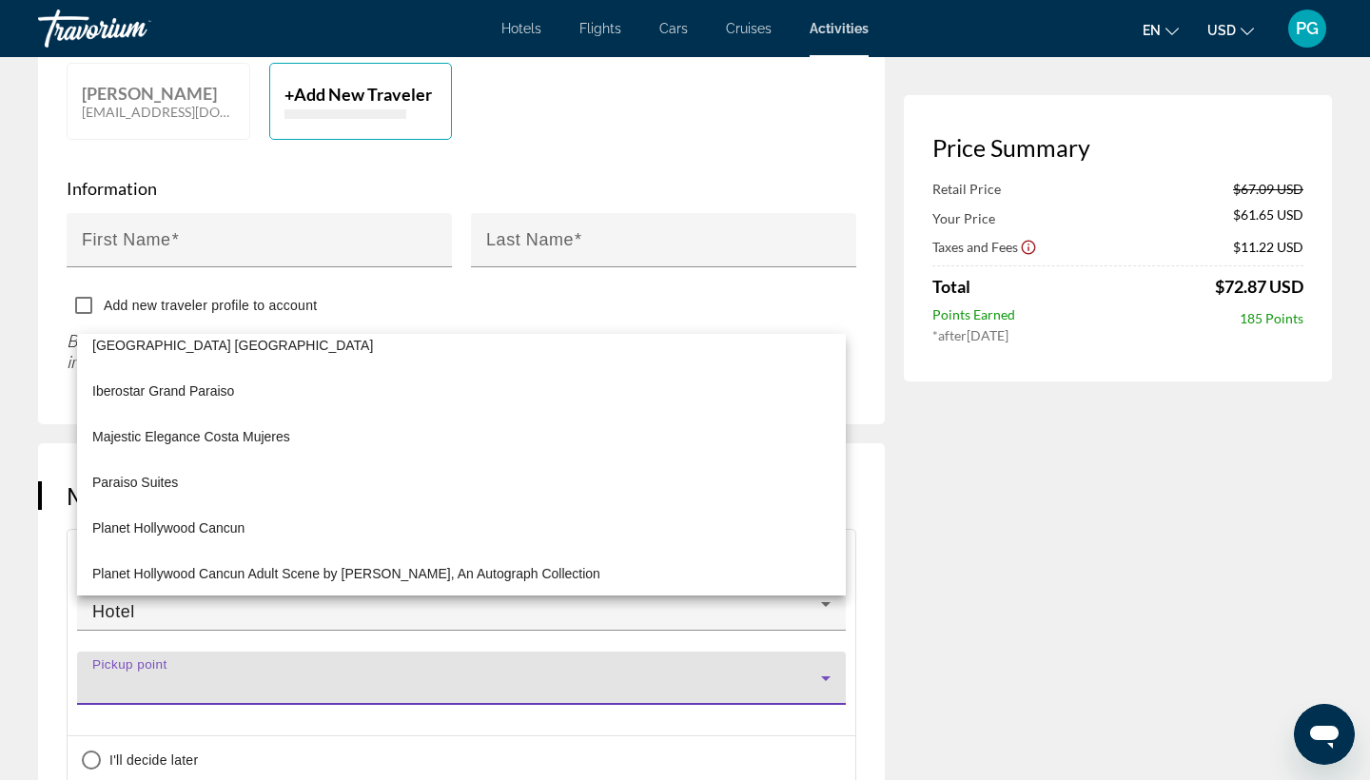
click at [1078, 555] on div at bounding box center [685, 390] width 1370 height 780
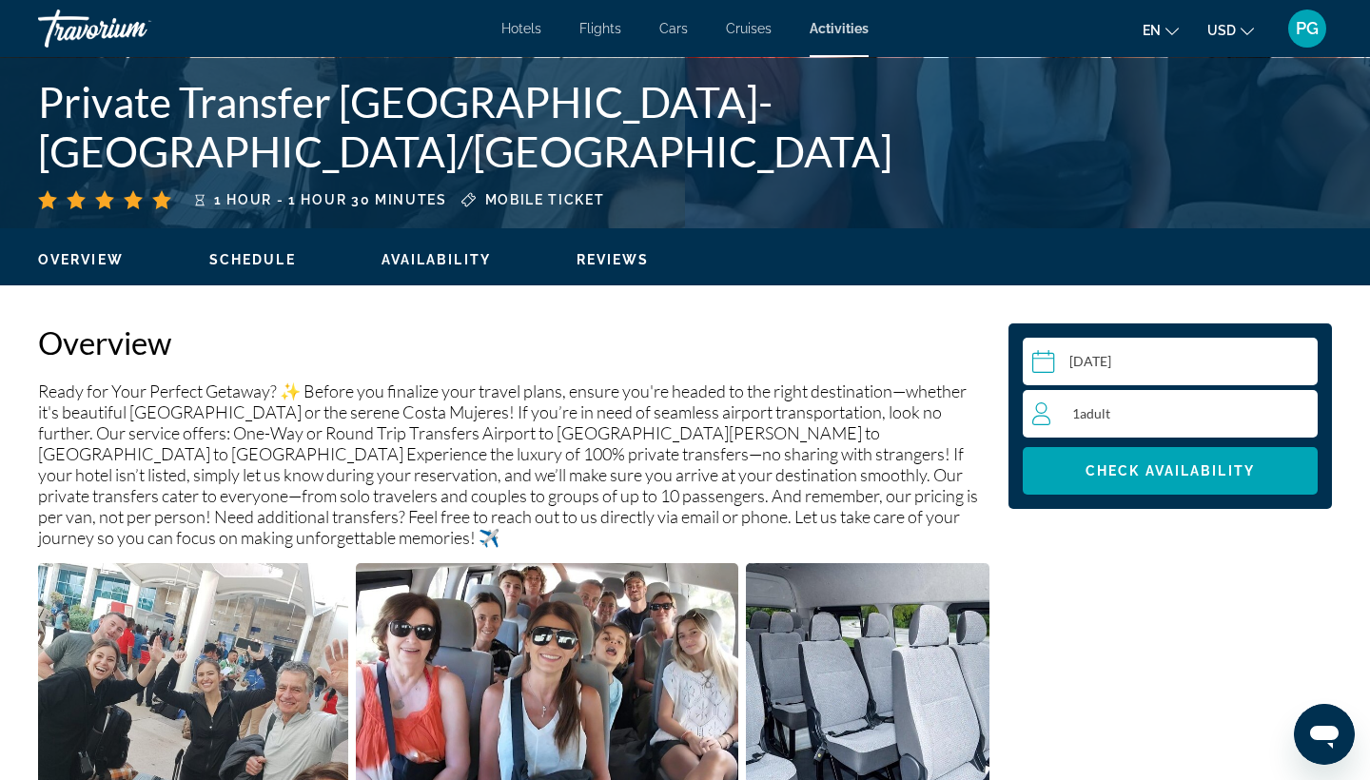
scroll to position [411, 0]
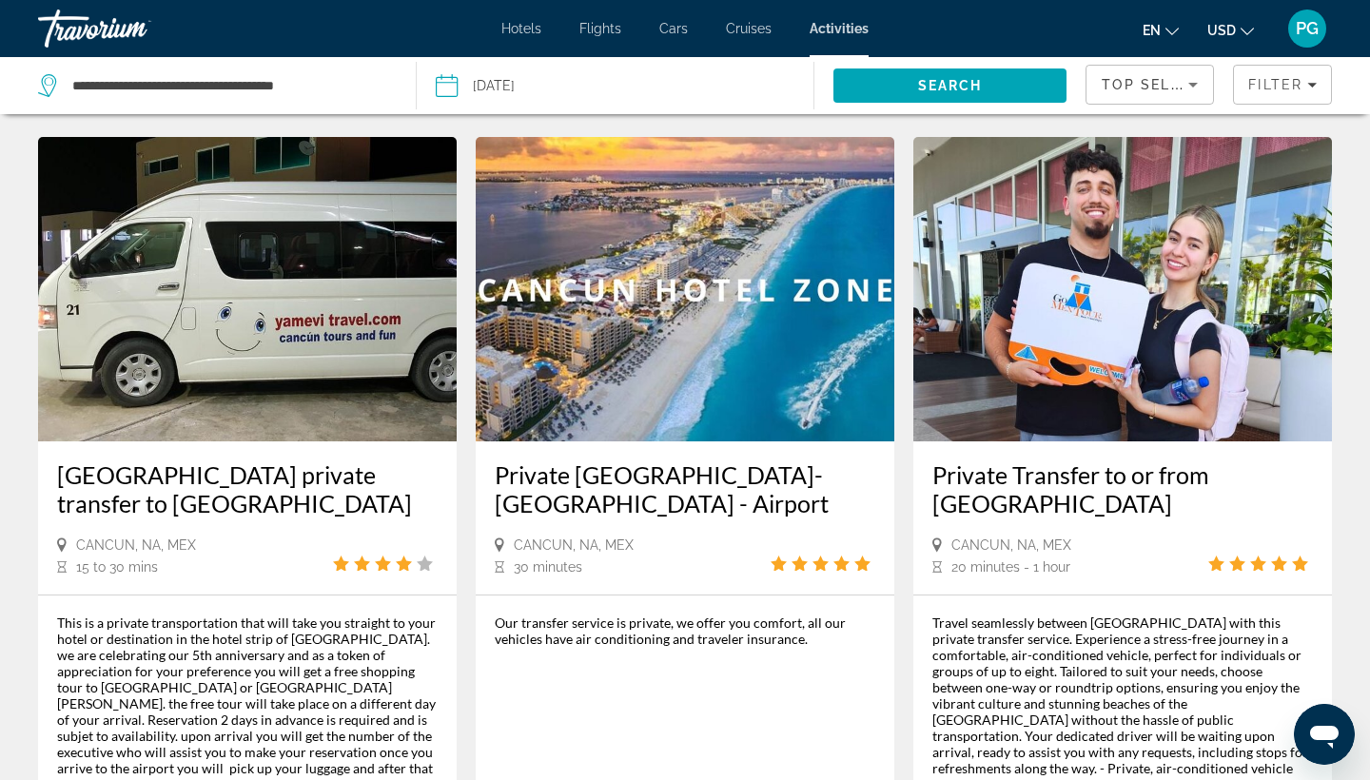
scroll to position [2731, 0]
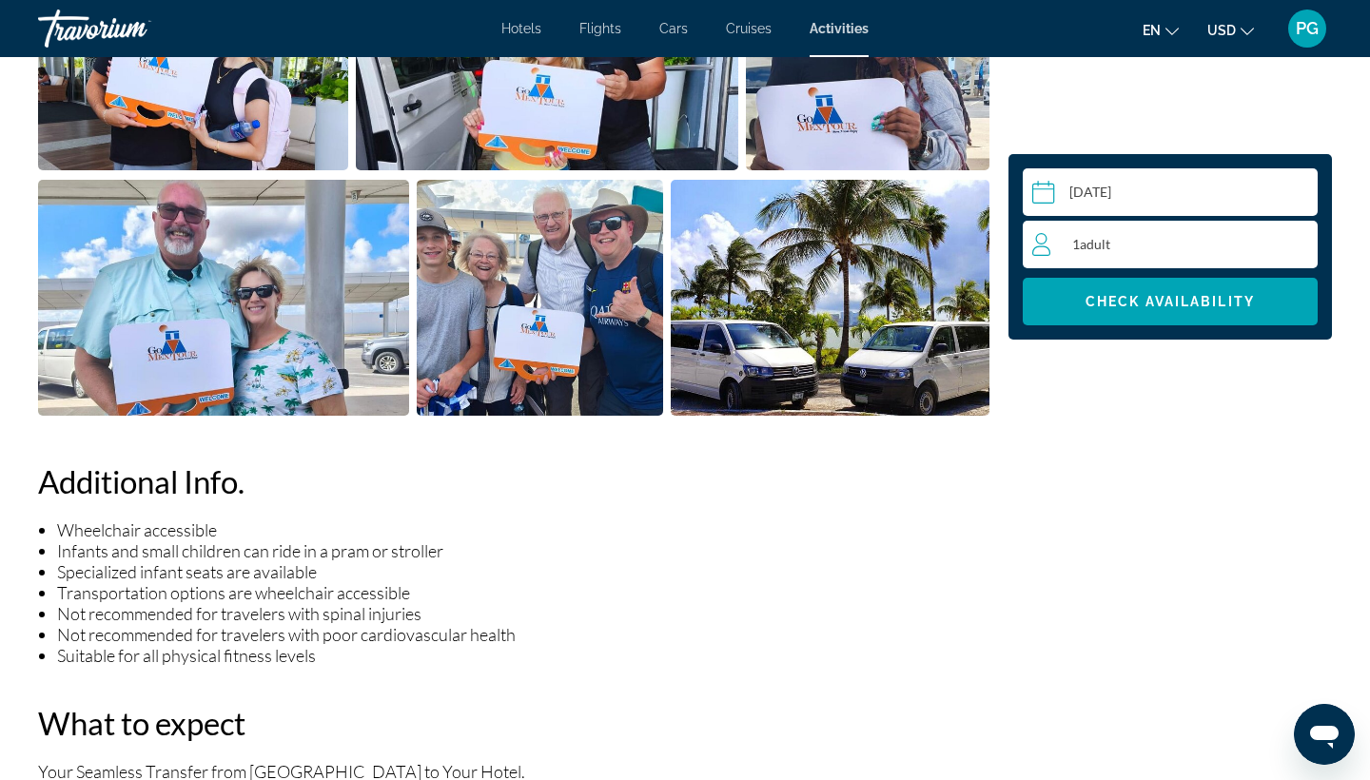
scroll to position [1026, 0]
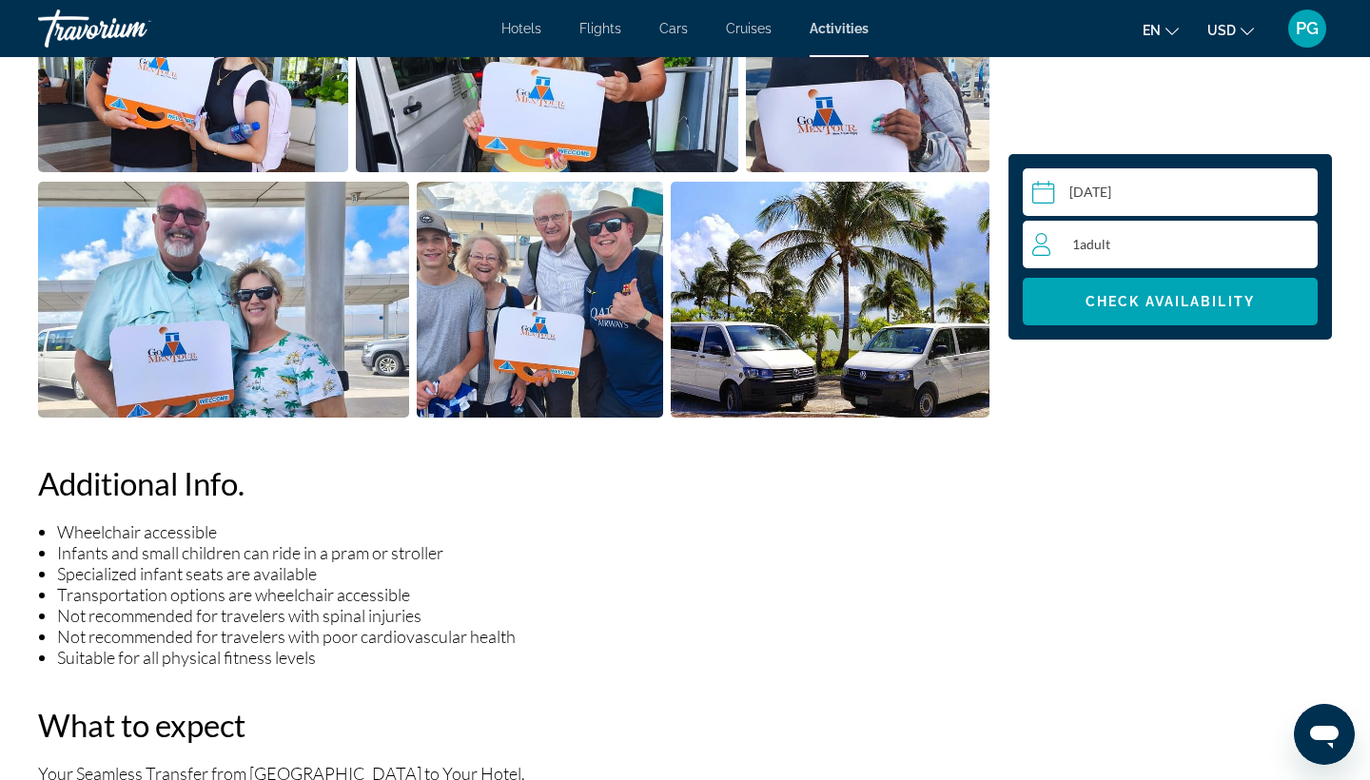
click at [1089, 241] on span "Adult" at bounding box center [1095, 244] width 30 height 16
click at [1294, 241] on icon "Increment adults" at bounding box center [1298, 243] width 17 height 23
click at [1212, 296] on span "Check Availability" at bounding box center [1169, 301] width 169 height 15
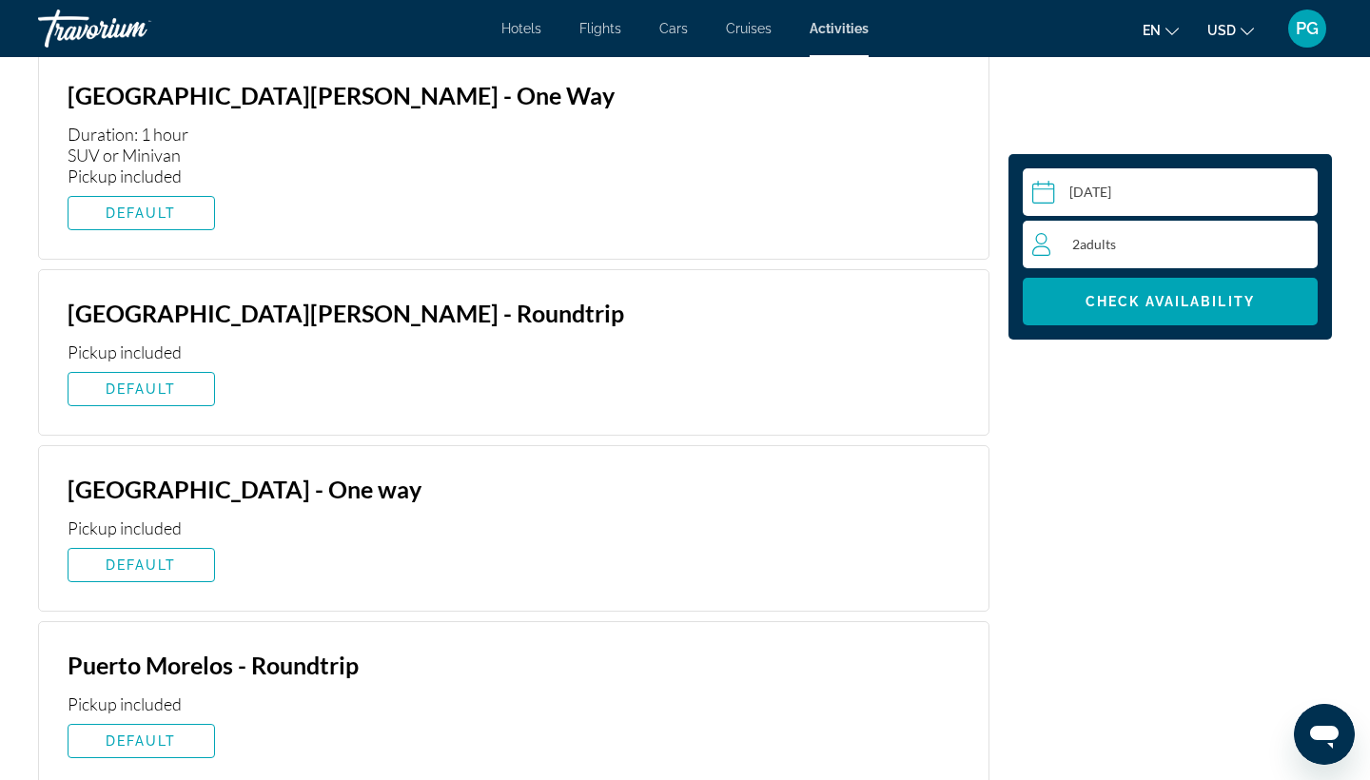
scroll to position [4191, 0]
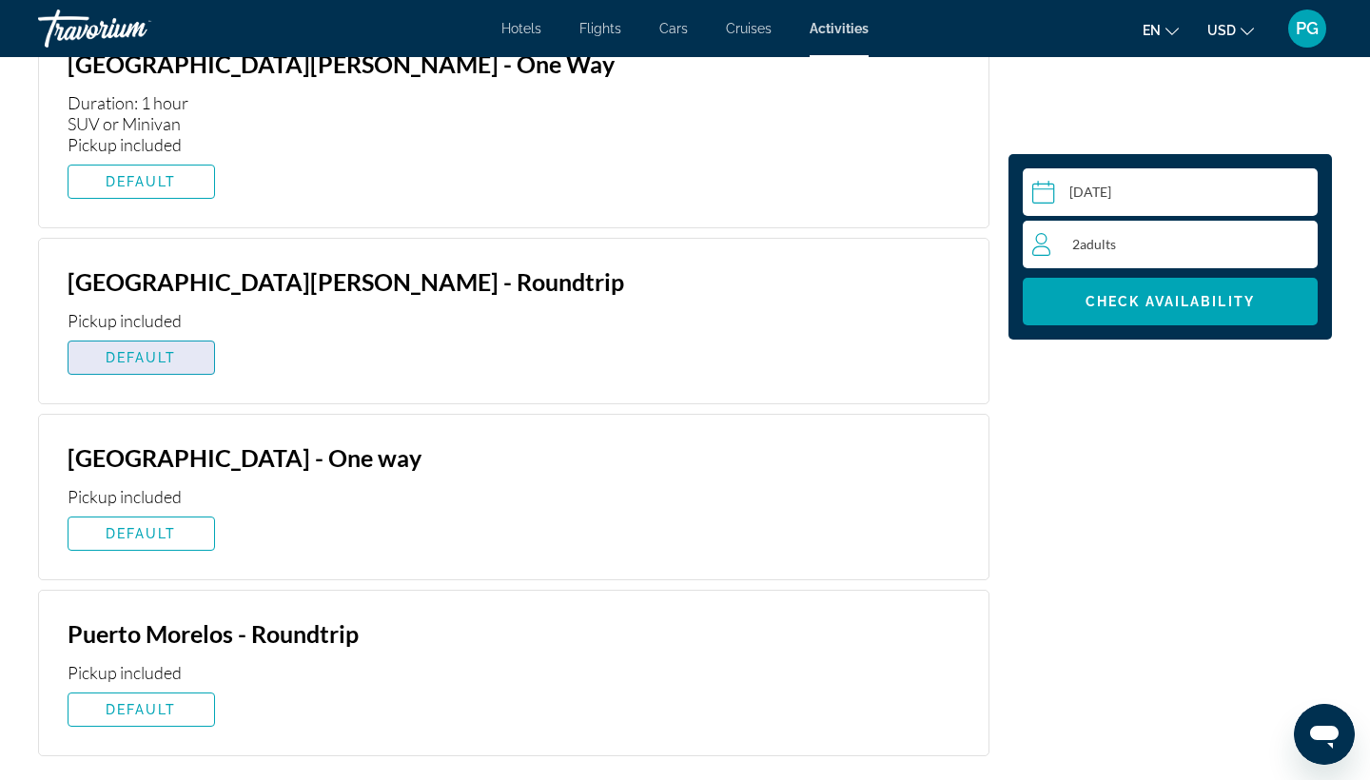
click at [191, 336] on span "Main content" at bounding box center [141, 358] width 146 height 46
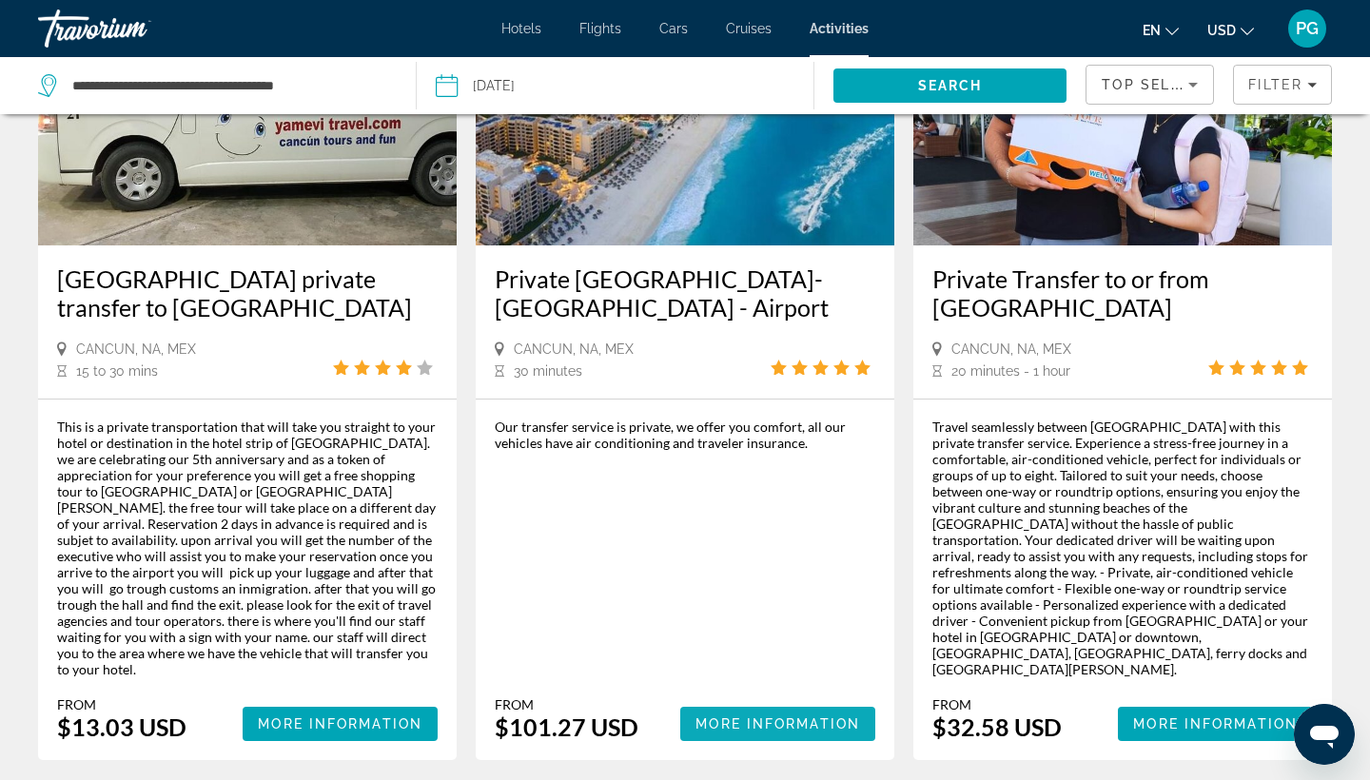
scroll to position [2923, 0]
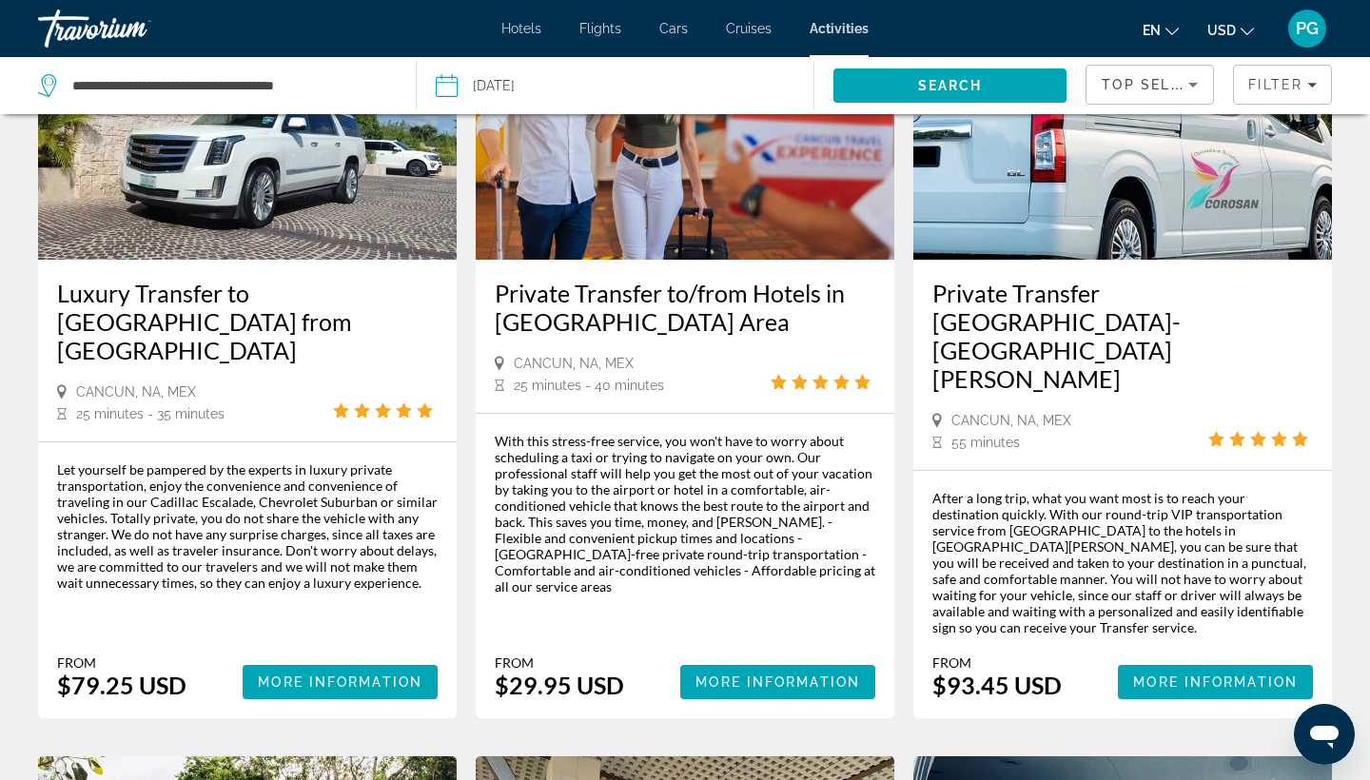
scroll to position [227, 0]
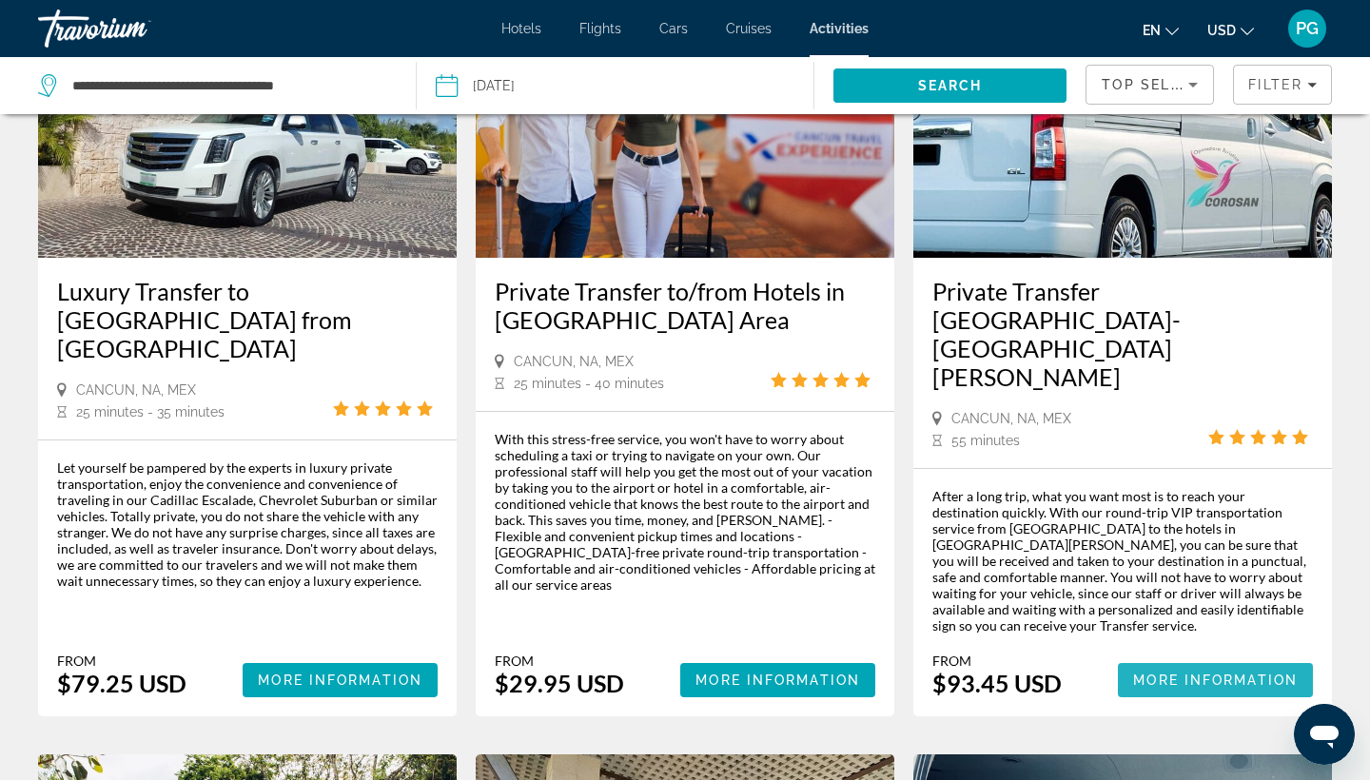
click at [1164, 672] on span "More Information" at bounding box center [1215, 679] width 165 height 15
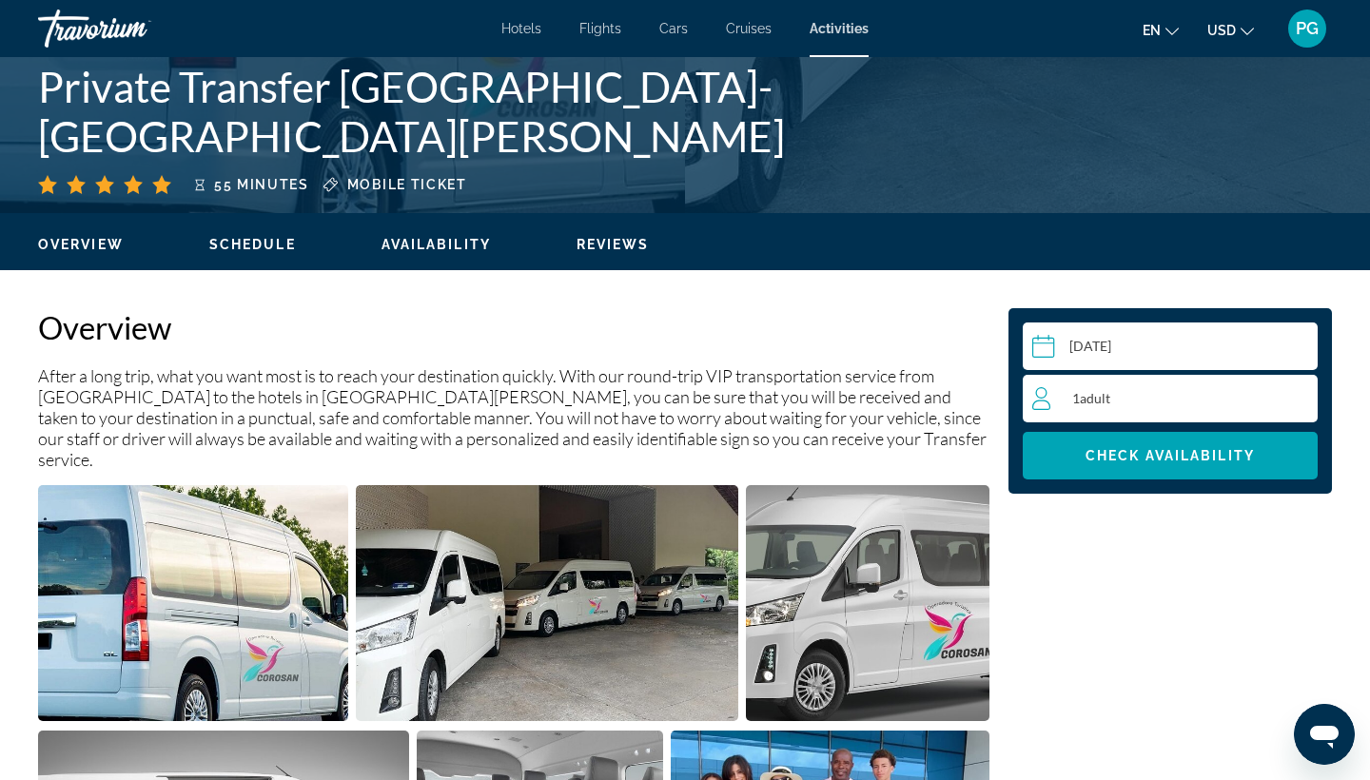
scroll to position [439, 0]
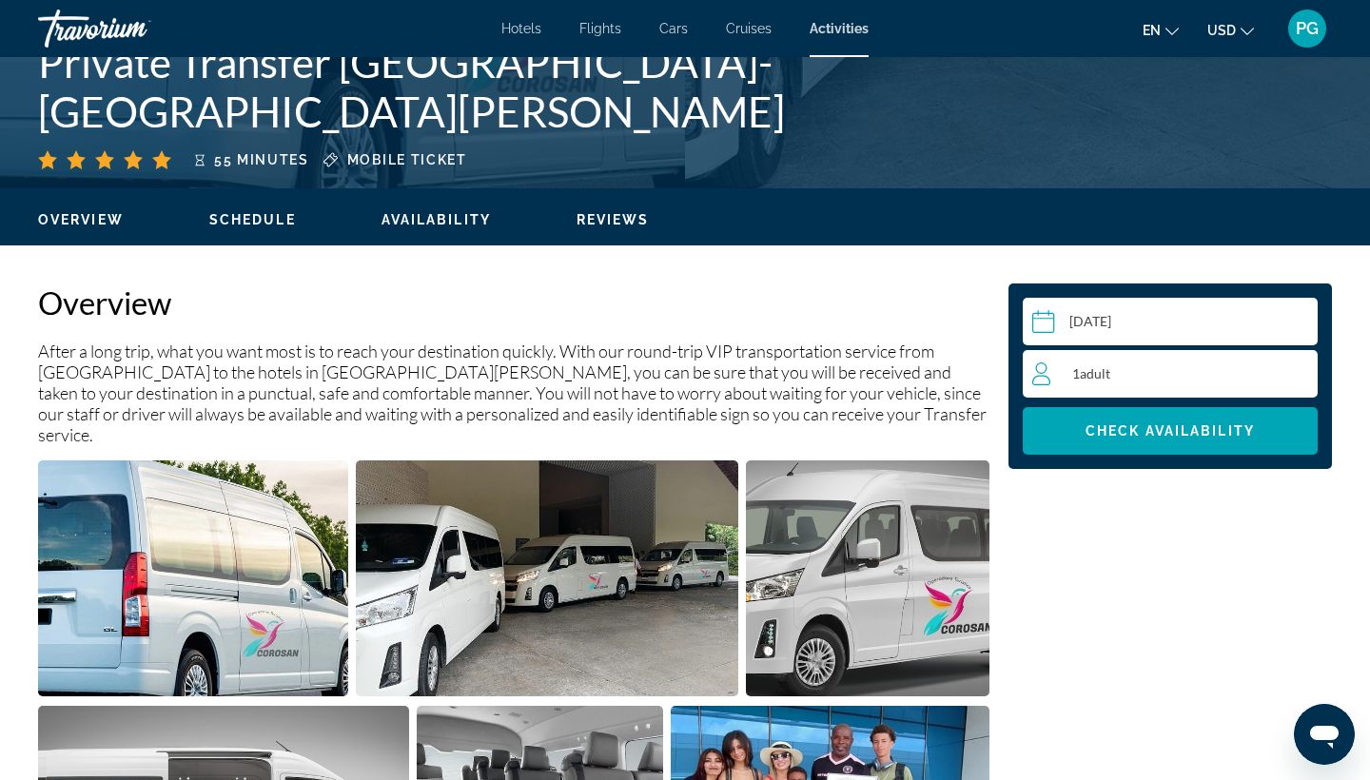
click at [1123, 361] on div "1 Adult Adults" at bounding box center [1174, 374] width 285 height 48
click at [1299, 371] on icon "Increment adults" at bounding box center [1298, 372] width 17 height 23
click at [1105, 316] on input "Main content" at bounding box center [1174, 324] width 302 height 53
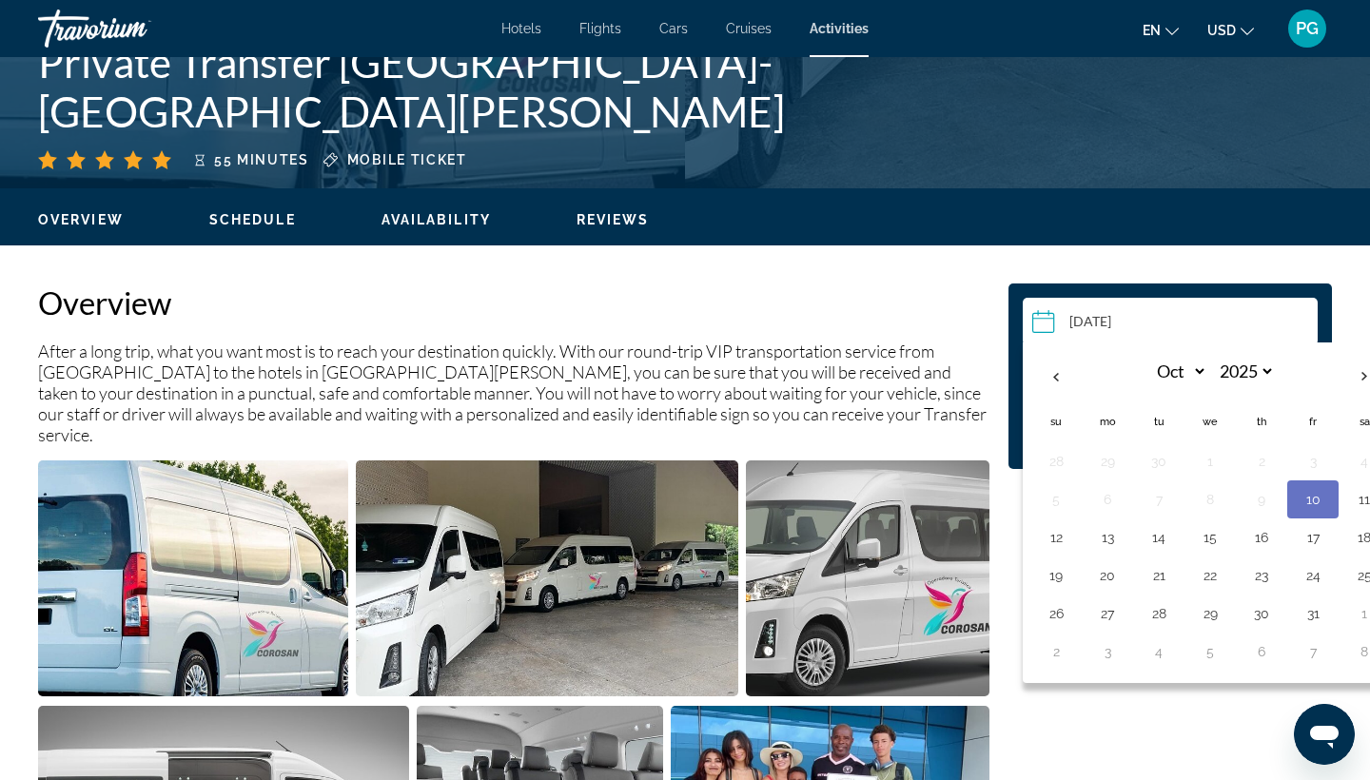
scroll to position [3555, 0]
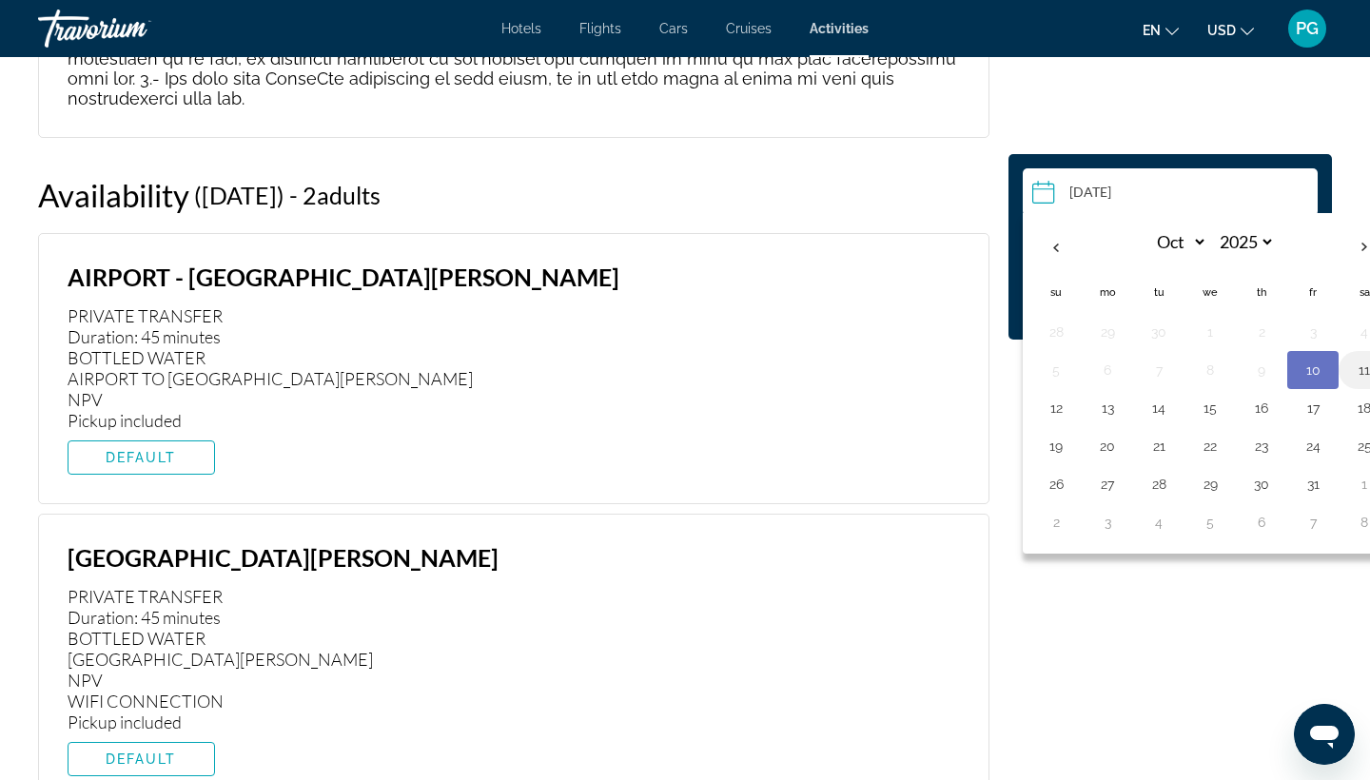
click at [1363, 367] on button "11" at bounding box center [1364, 370] width 30 height 27
type input "**********"
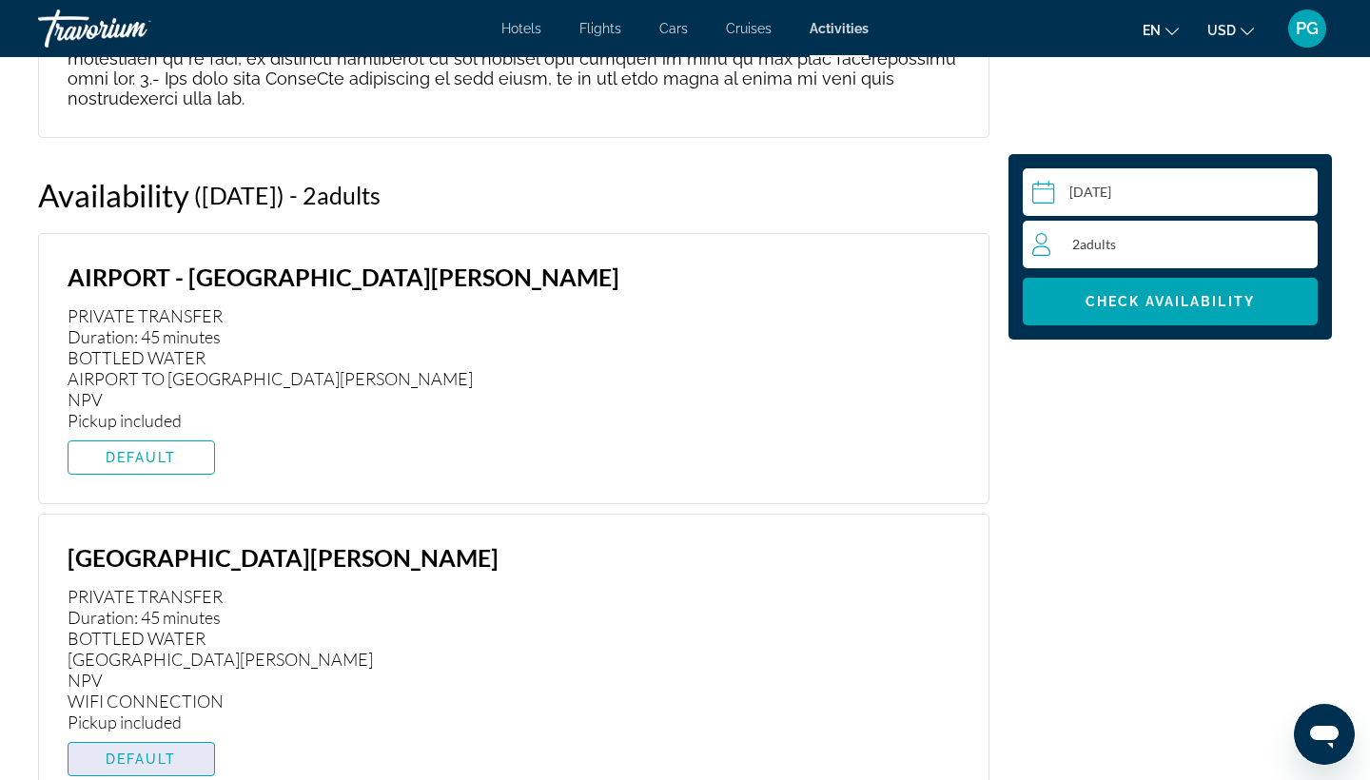
click at [171, 736] on span "Main content" at bounding box center [141, 759] width 146 height 46
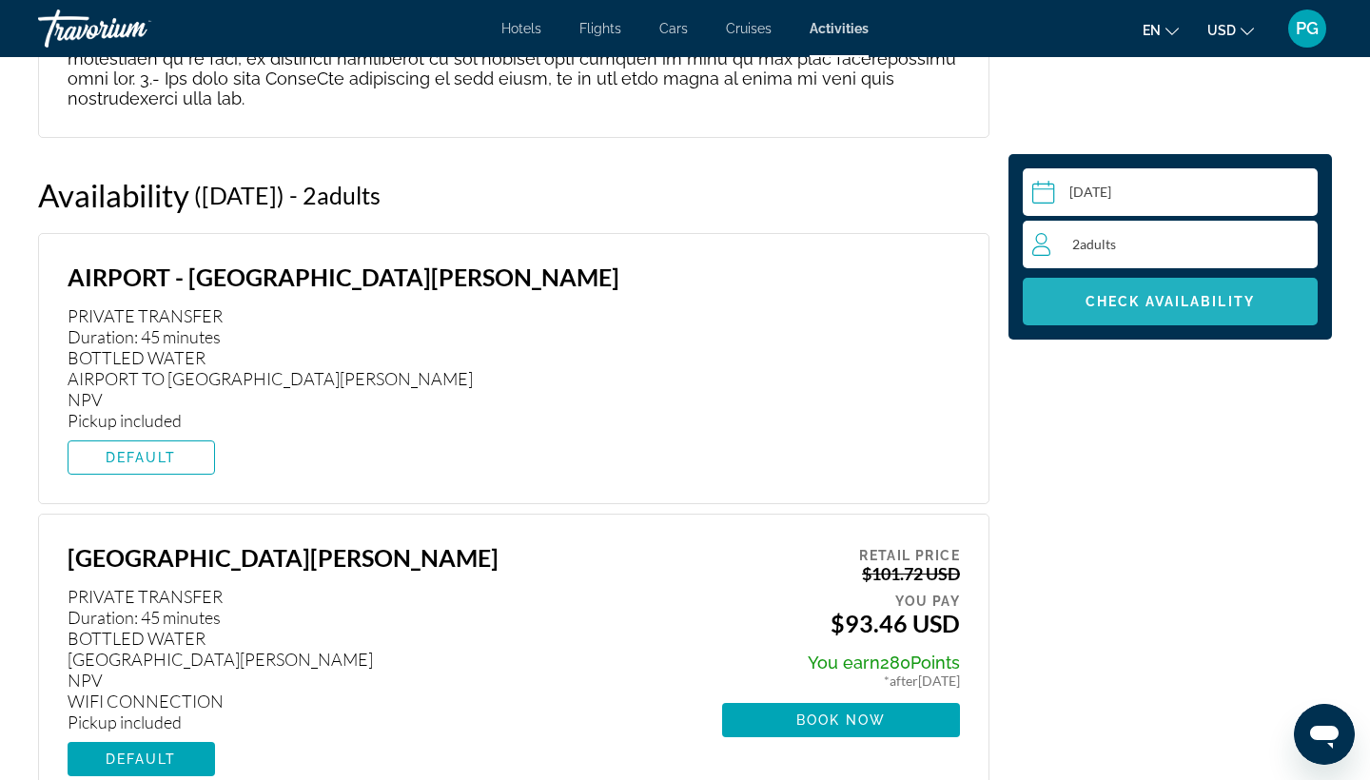
click at [1056, 304] on span "Main content" at bounding box center [1170, 302] width 295 height 46
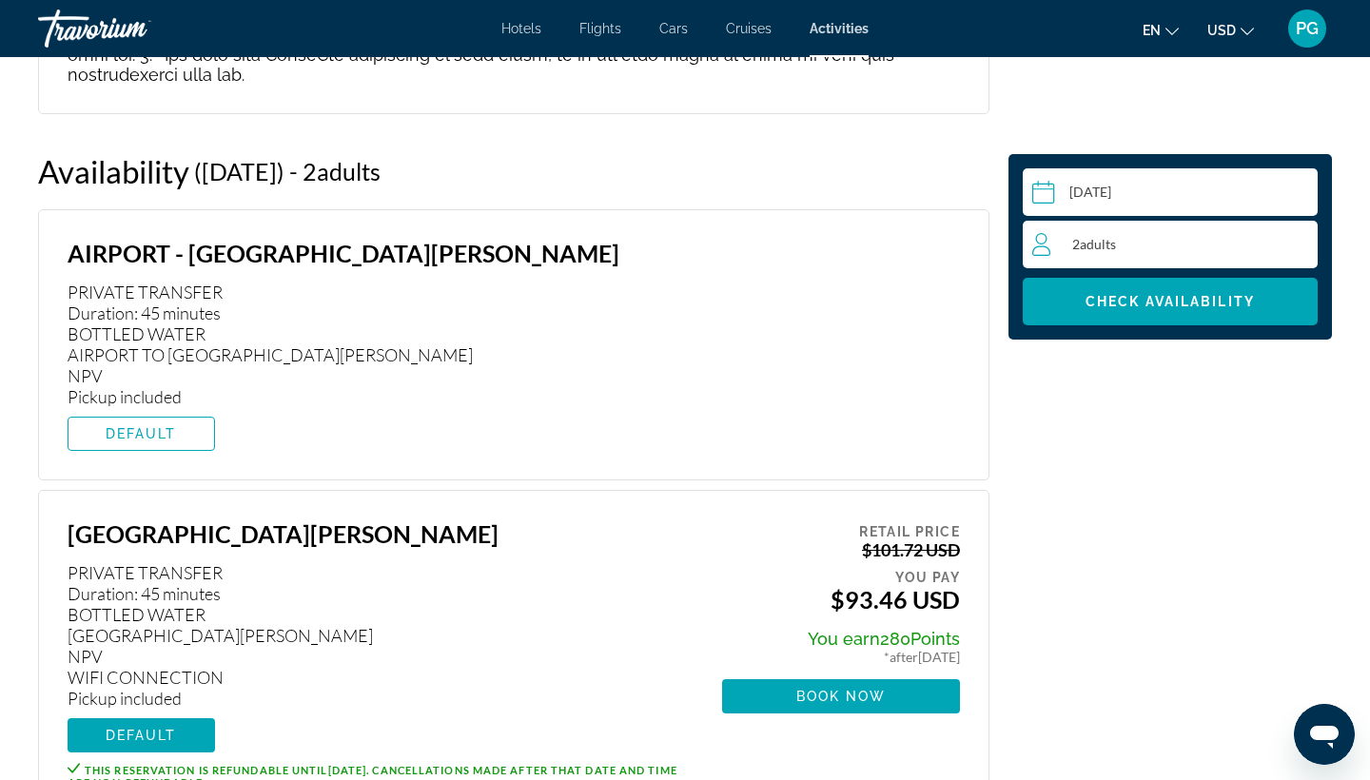
scroll to position [3615, 0]
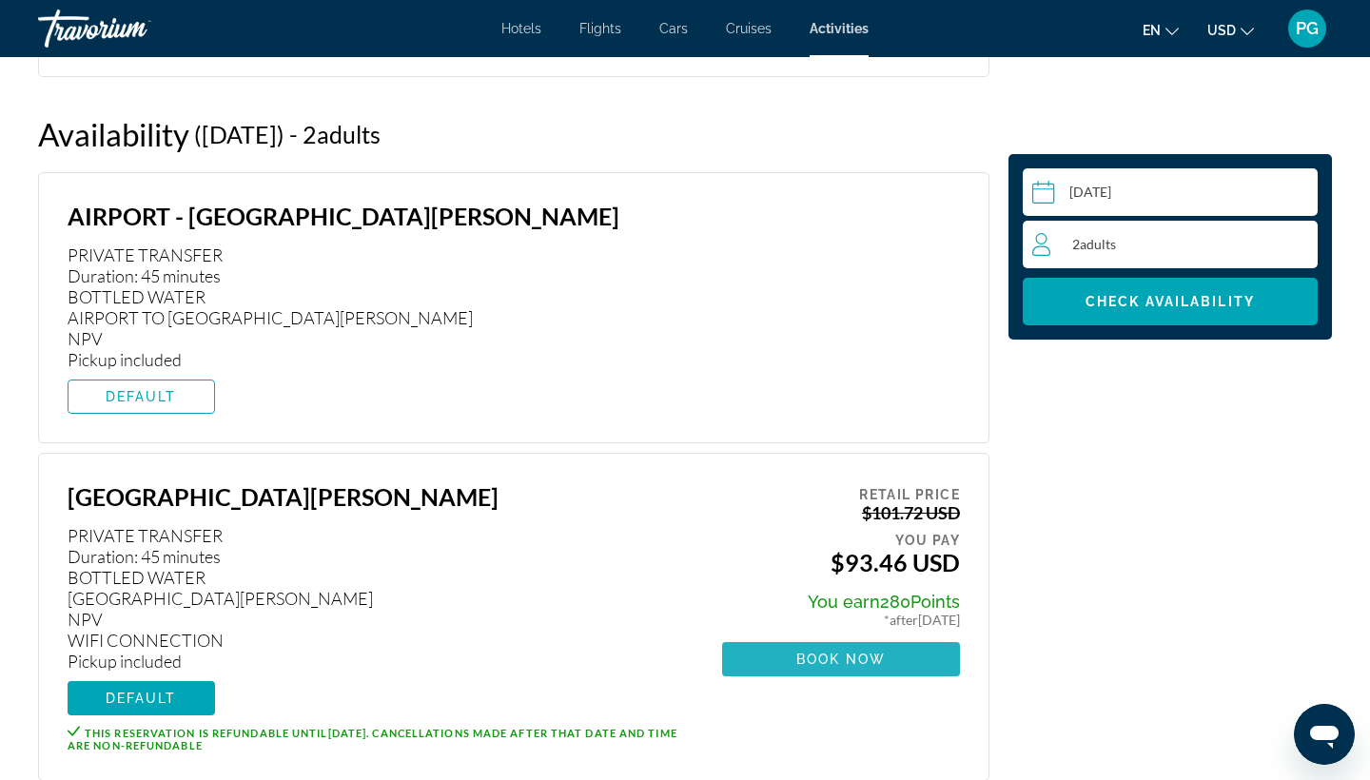
click at [818, 652] on span "Book now" at bounding box center [841, 659] width 90 height 15
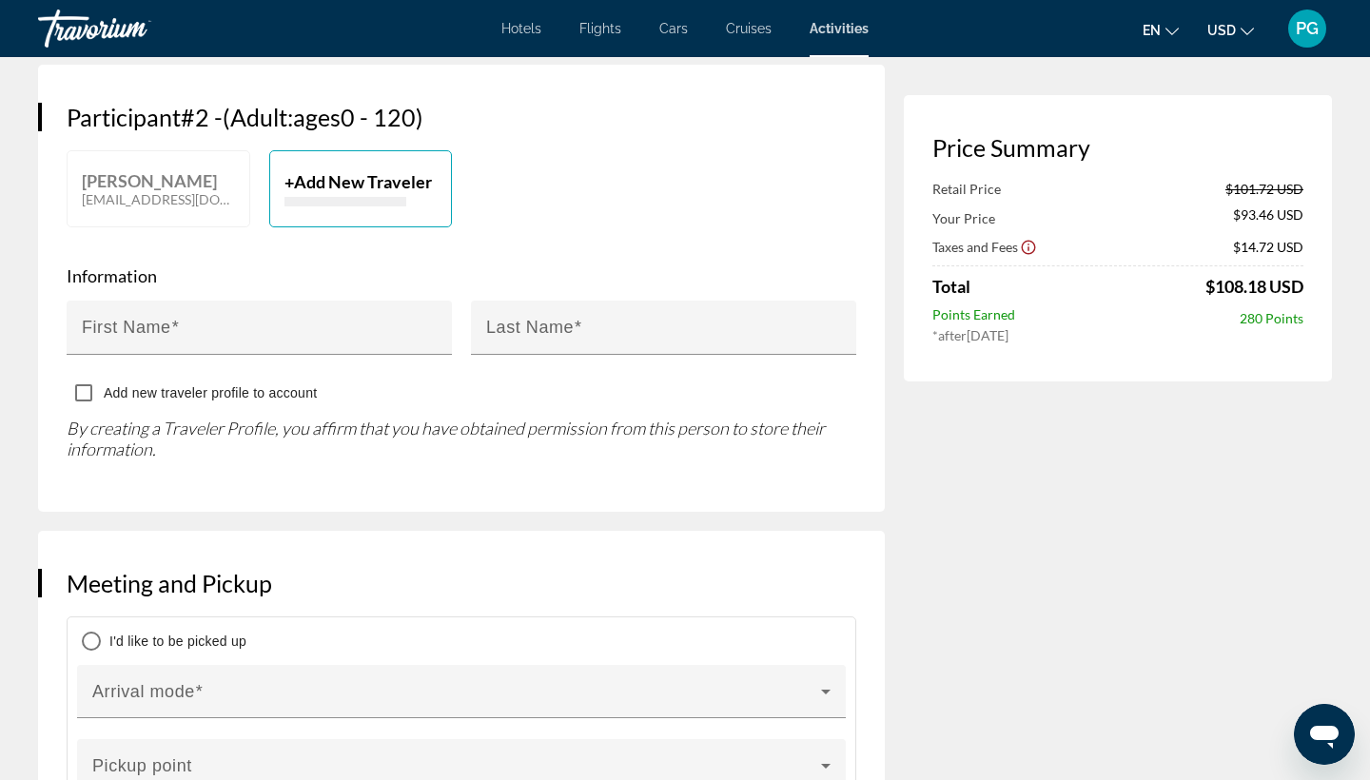
scroll to position [1151, 0]
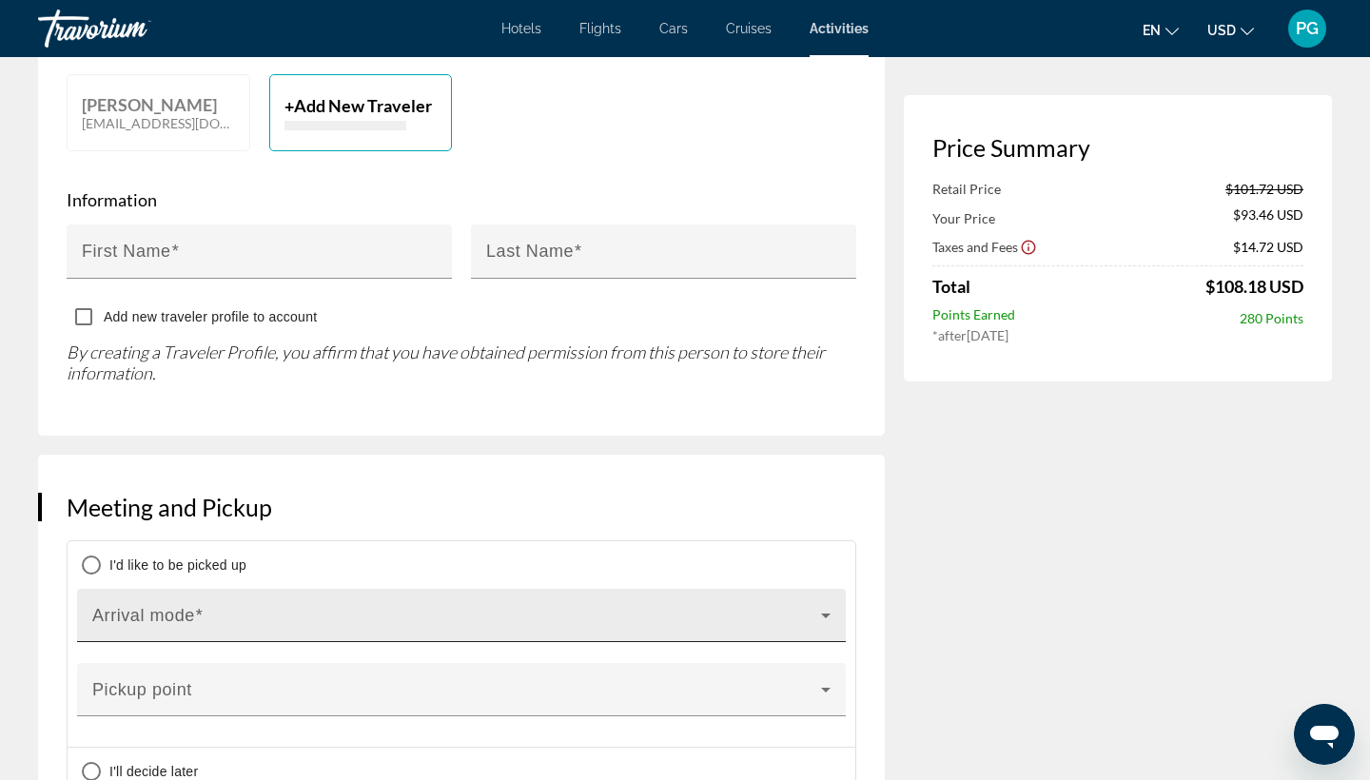
click at [824, 604] on icon "Main content" at bounding box center [825, 615] width 23 height 23
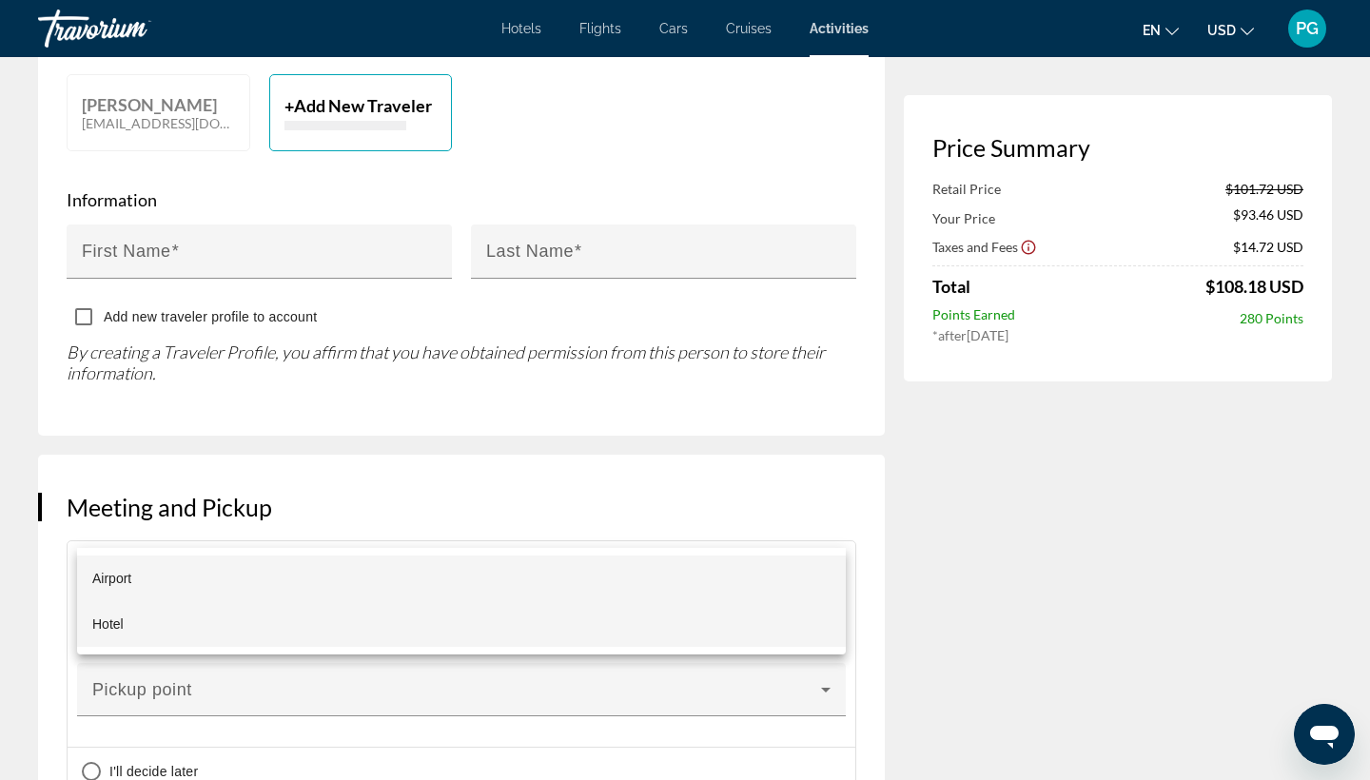
click at [785, 631] on mat-option "Hotel" at bounding box center [461, 624] width 769 height 46
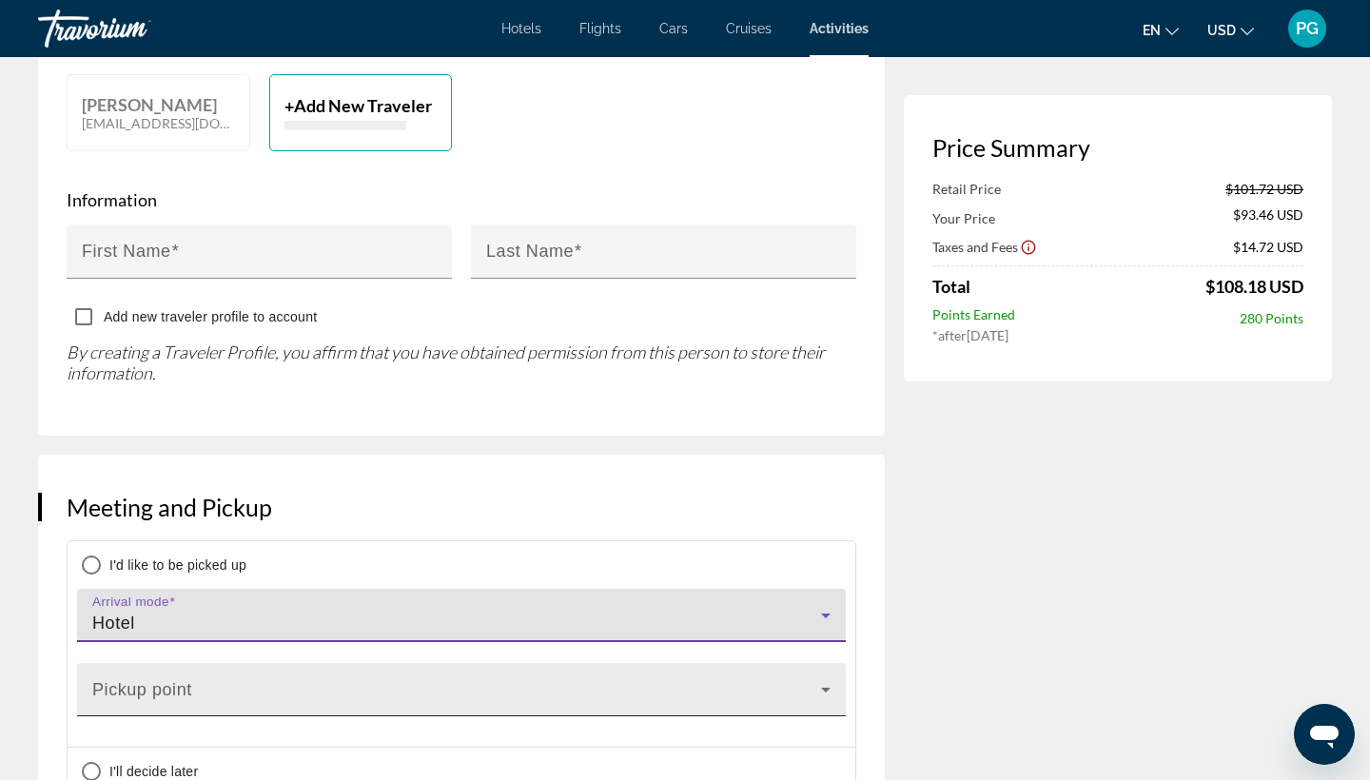
click at [828, 678] on icon "Main content" at bounding box center [825, 689] width 23 height 23
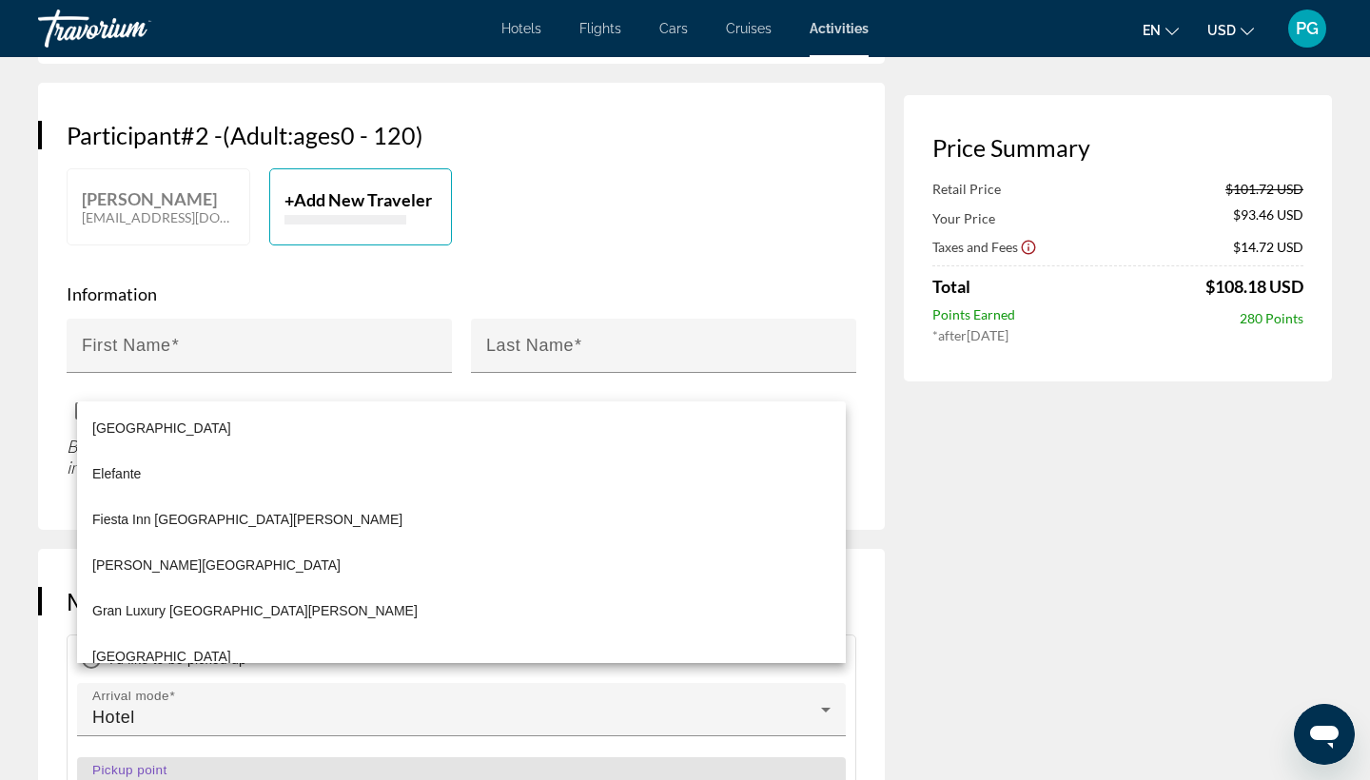
scroll to position [1054, 0]
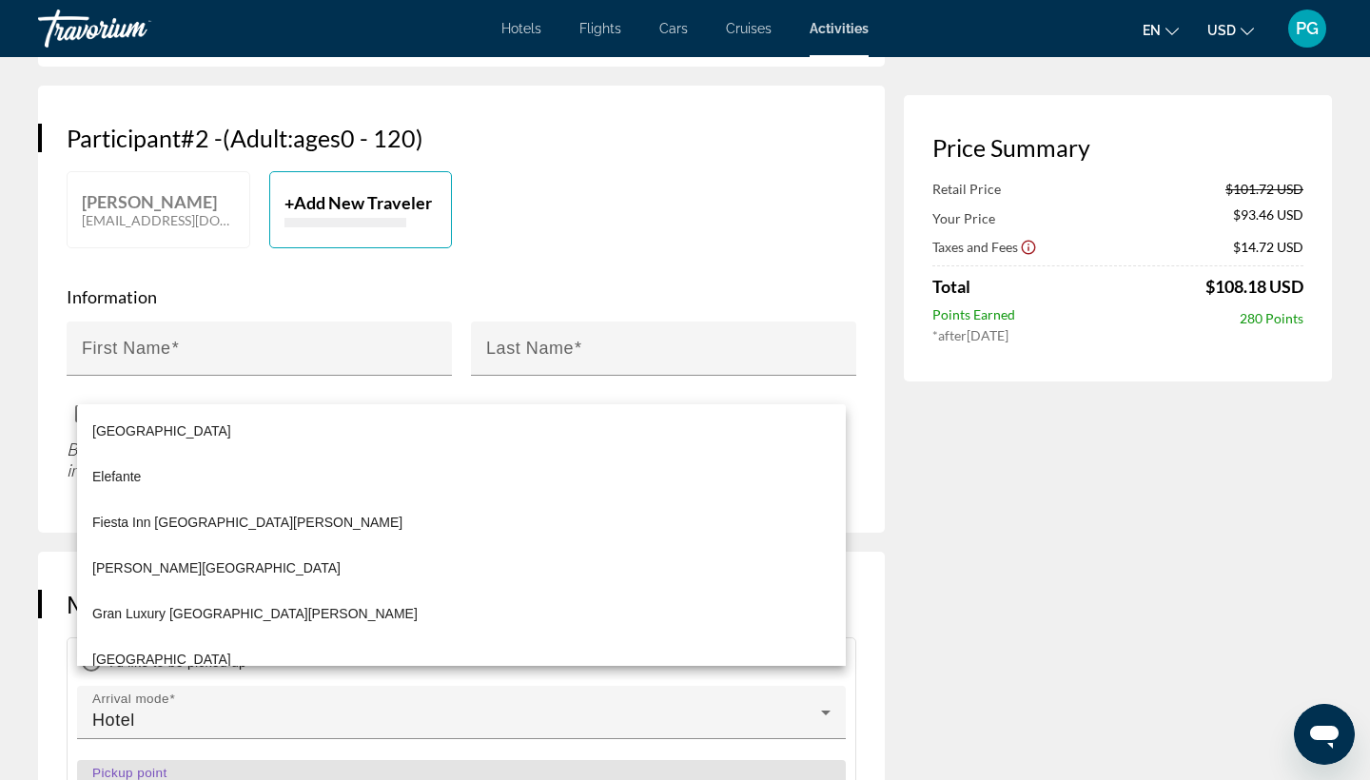
click at [978, 589] on div at bounding box center [685, 390] width 1370 height 780
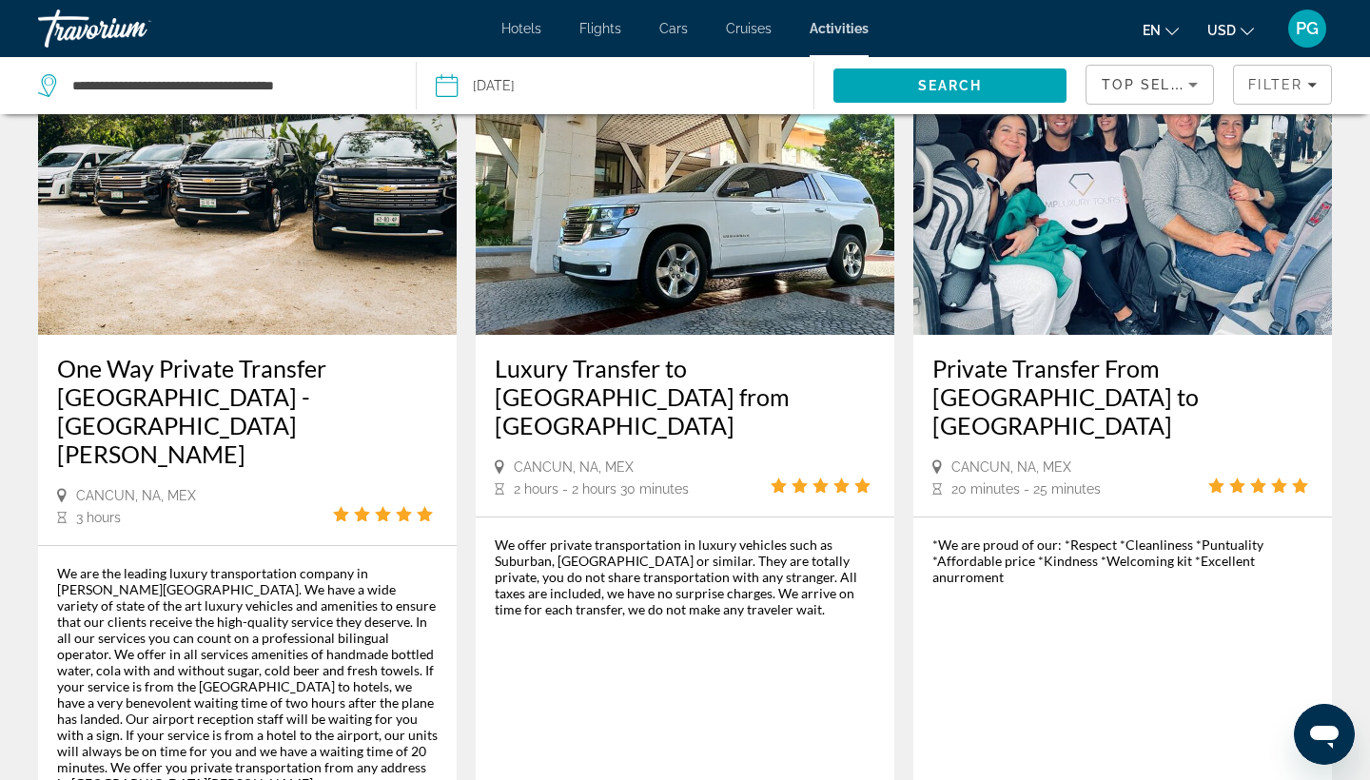
scroll to position [957, 0]
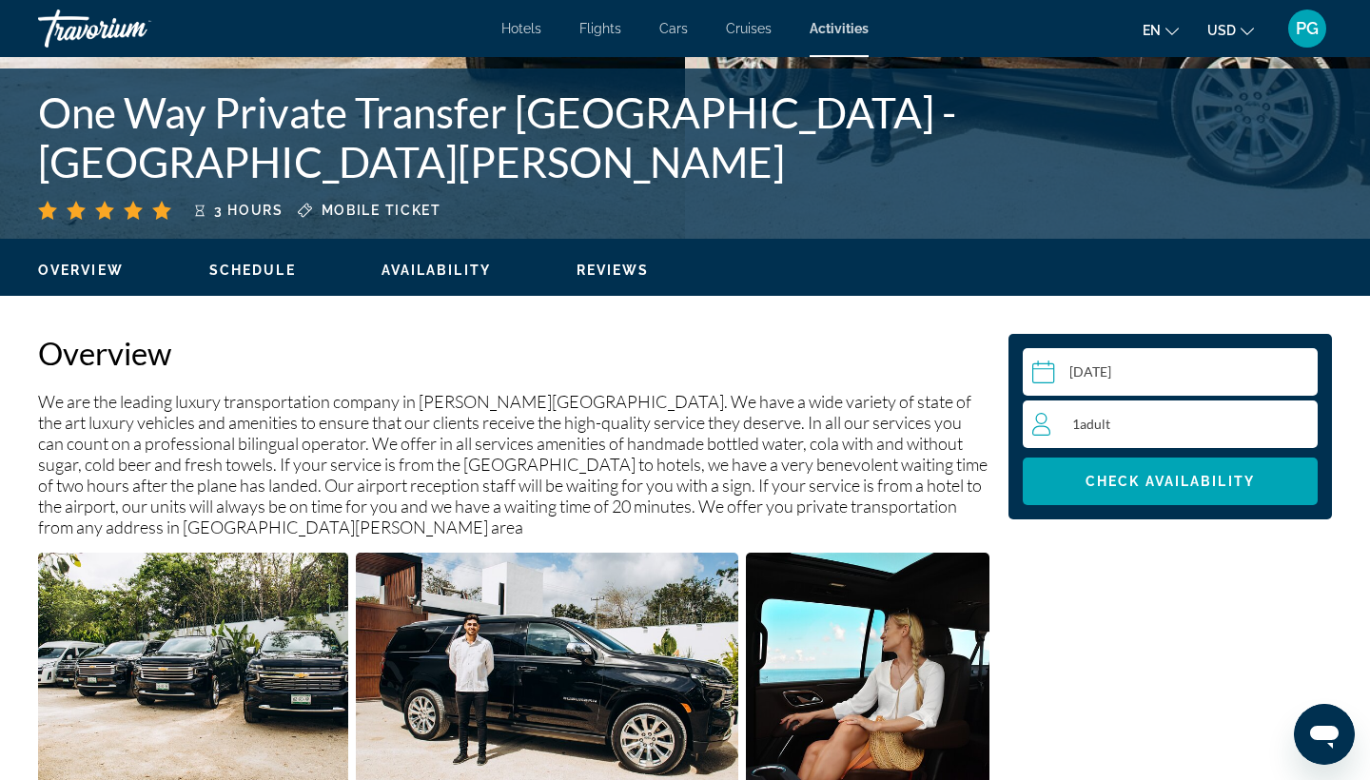
scroll to position [398, 0]
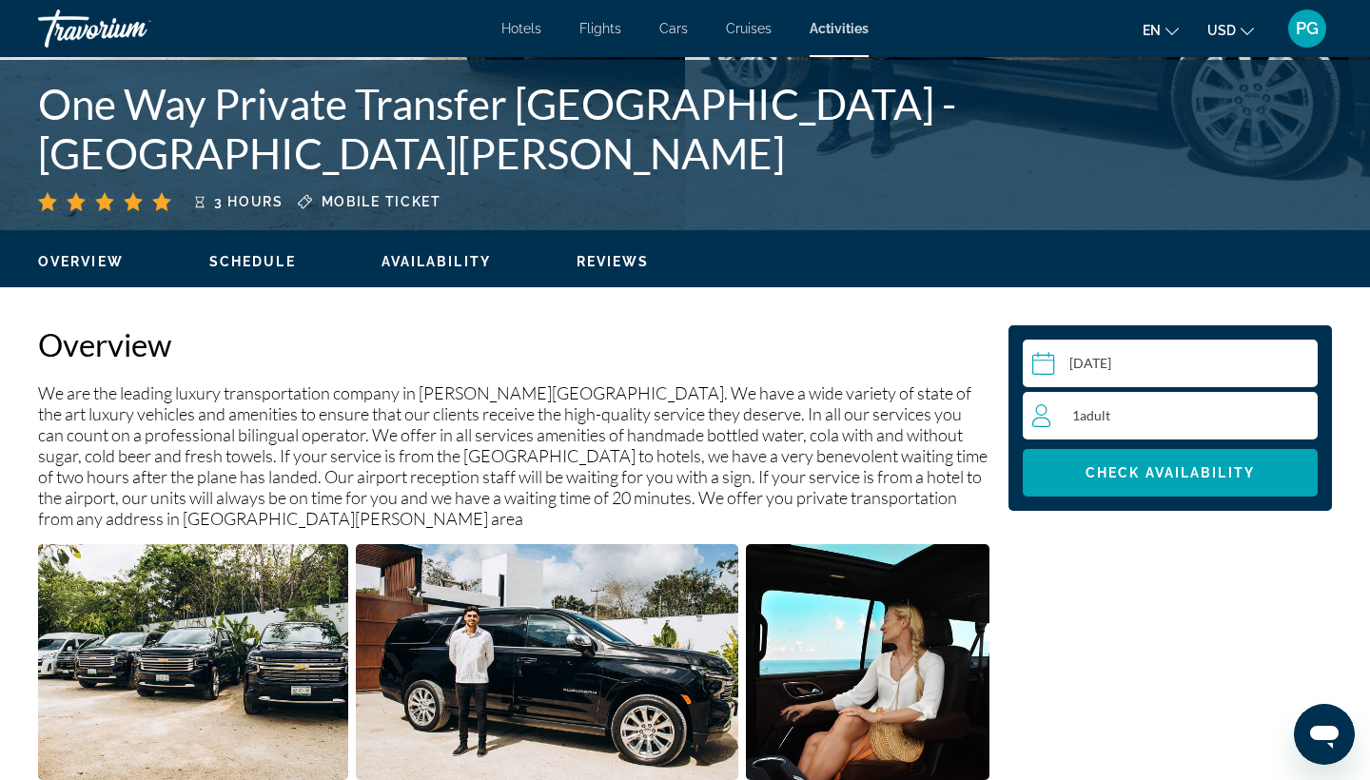
click at [1079, 409] on span "1 Adult Adults" at bounding box center [1091, 415] width 38 height 16
click at [1309, 410] on div "1 Adult Adults min : 1, max : 15" at bounding box center [1174, 415] width 284 height 30
click at [1309, 403] on div "1 Adult Adults min : 1, max : 15" at bounding box center [1174, 415] width 284 height 30
click at [1300, 412] on icon "Increment adults" at bounding box center [1298, 414] width 17 height 23
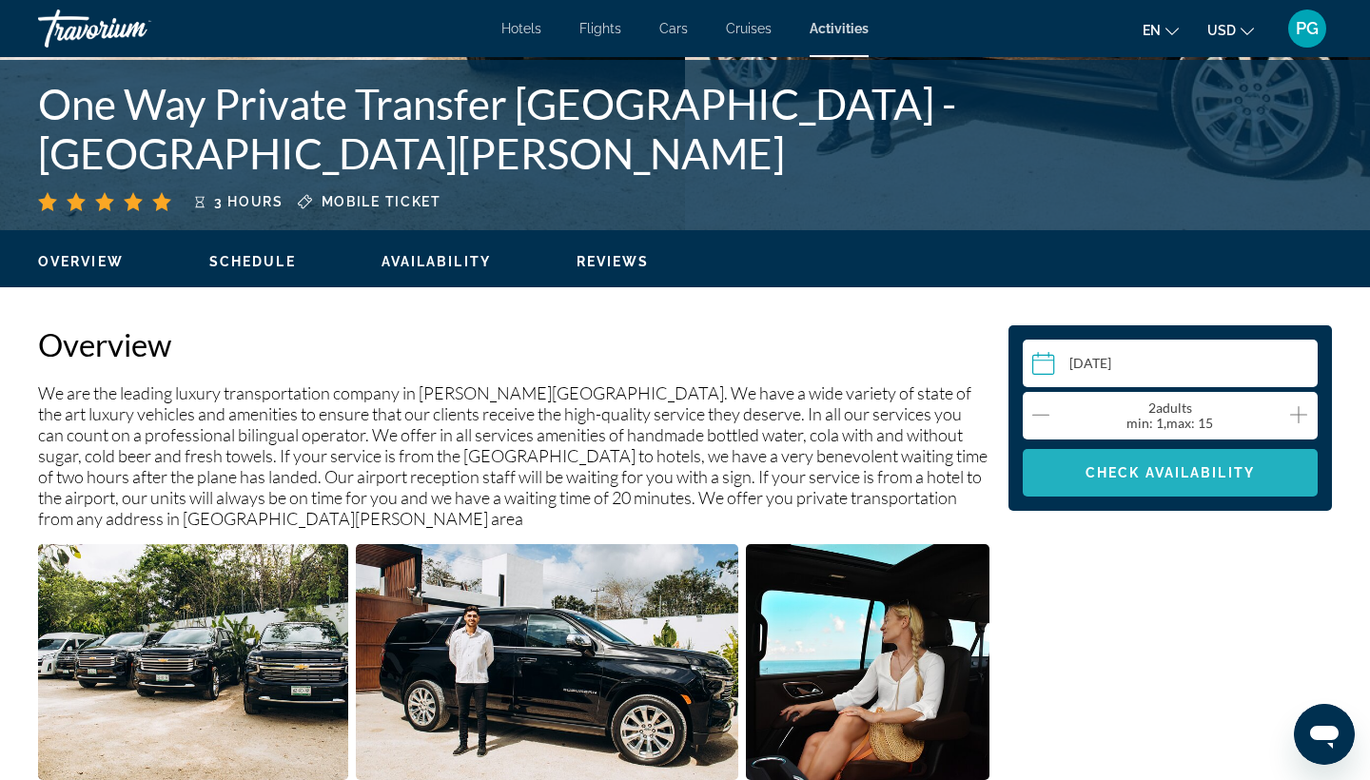
click at [1197, 481] on span "Main content" at bounding box center [1170, 473] width 295 height 46
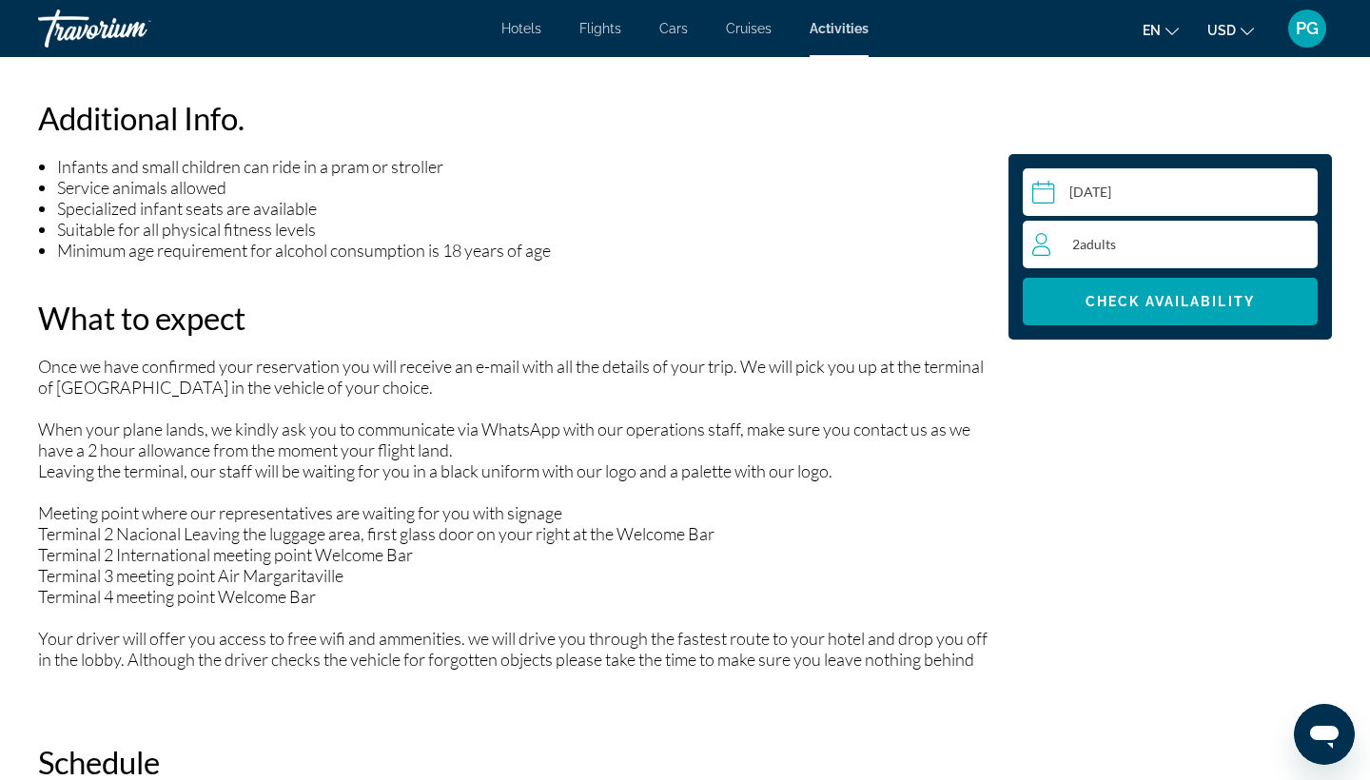
scroll to position [1072, 0]
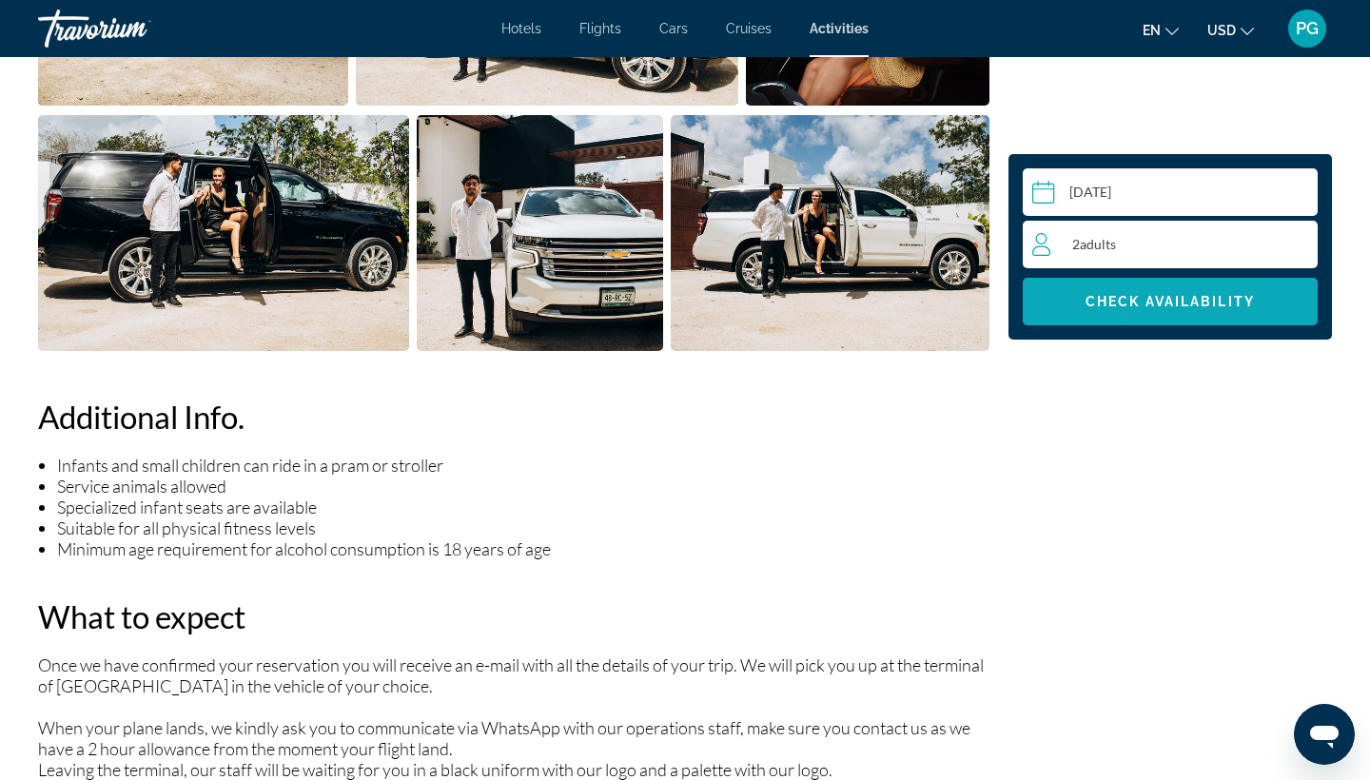
click at [1230, 319] on span "Main content" at bounding box center [1170, 302] width 295 height 46
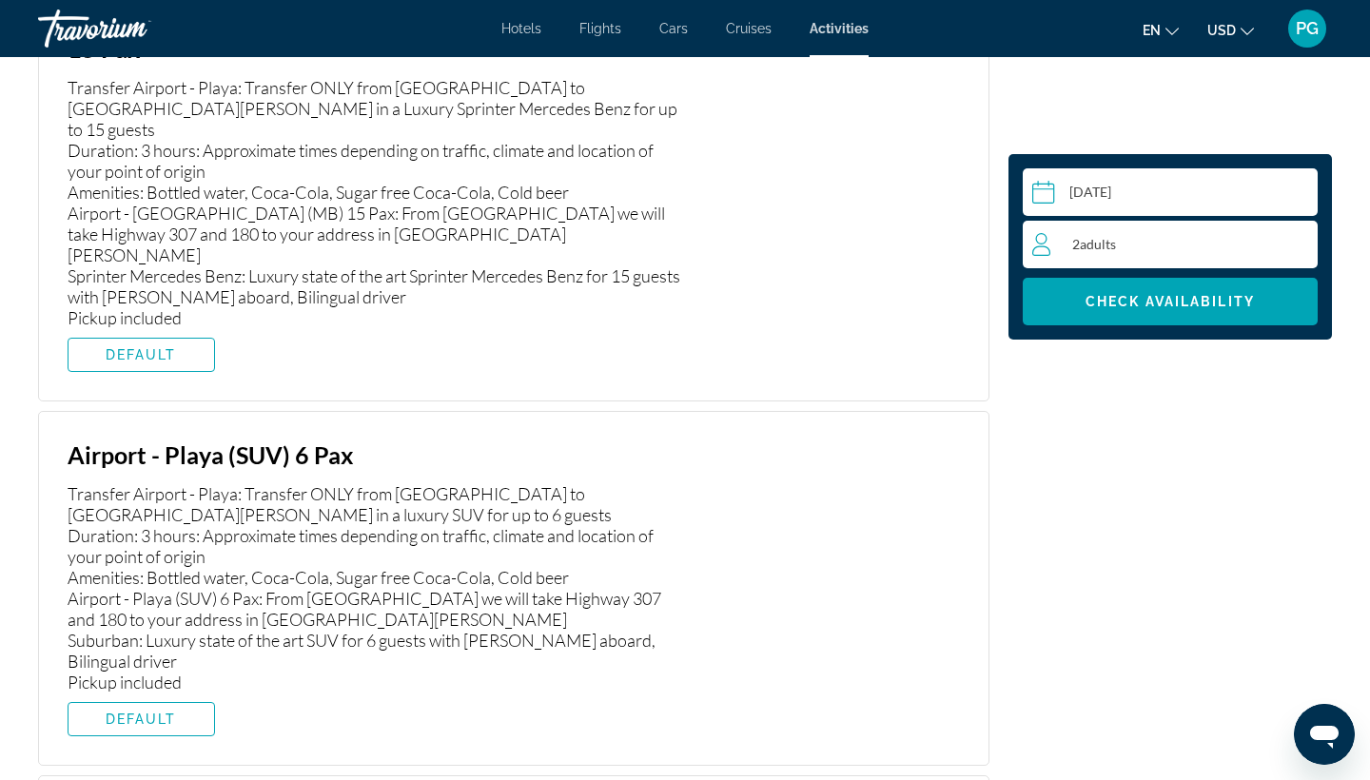
scroll to position [2858, 0]
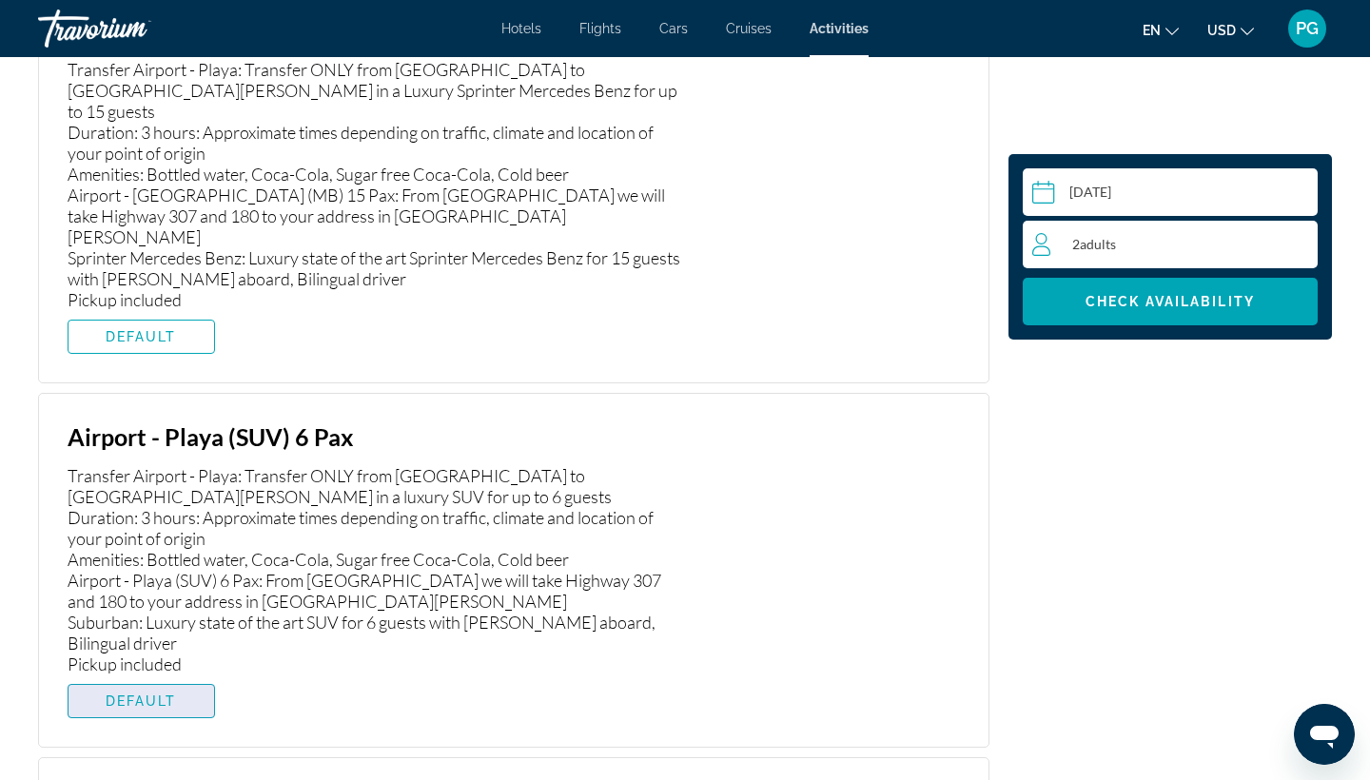
click at [188, 678] on span "Main content" at bounding box center [141, 701] width 146 height 46
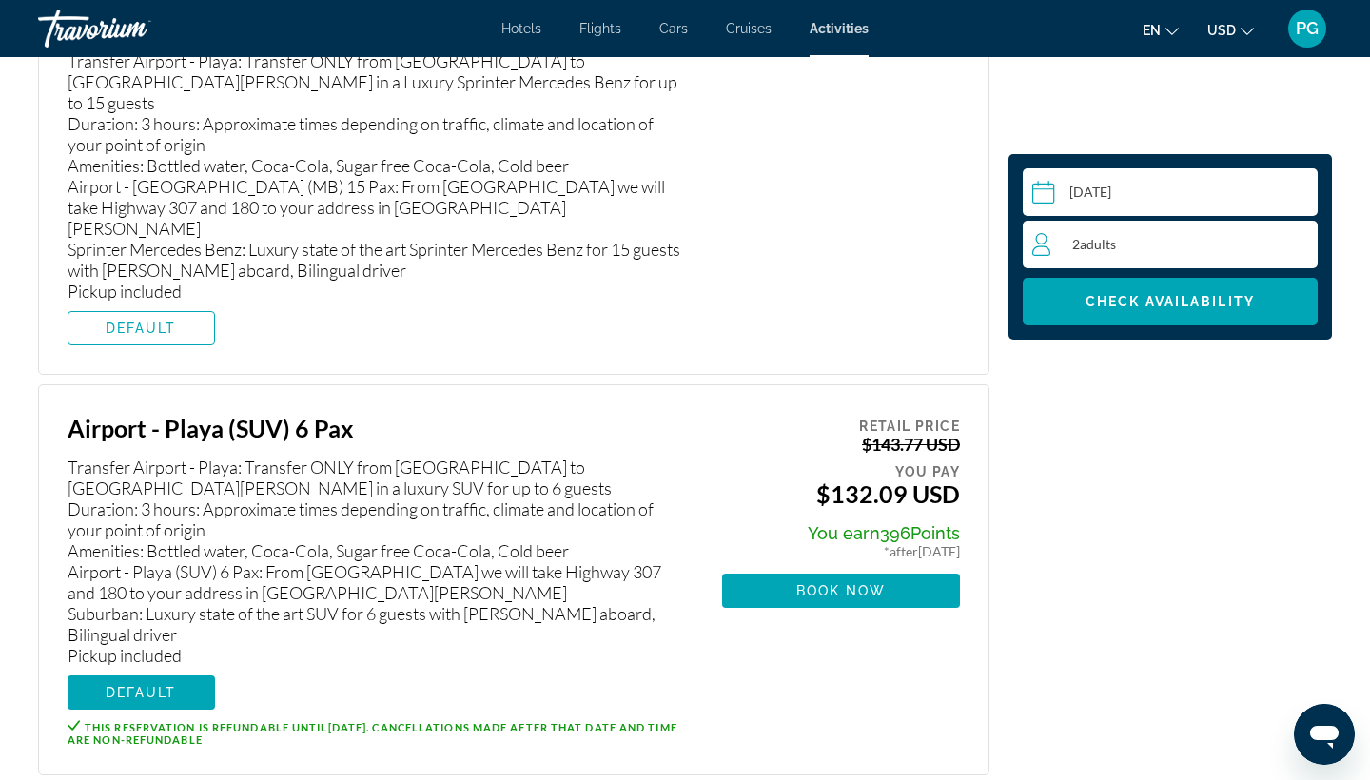
scroll to position [2909, 0]
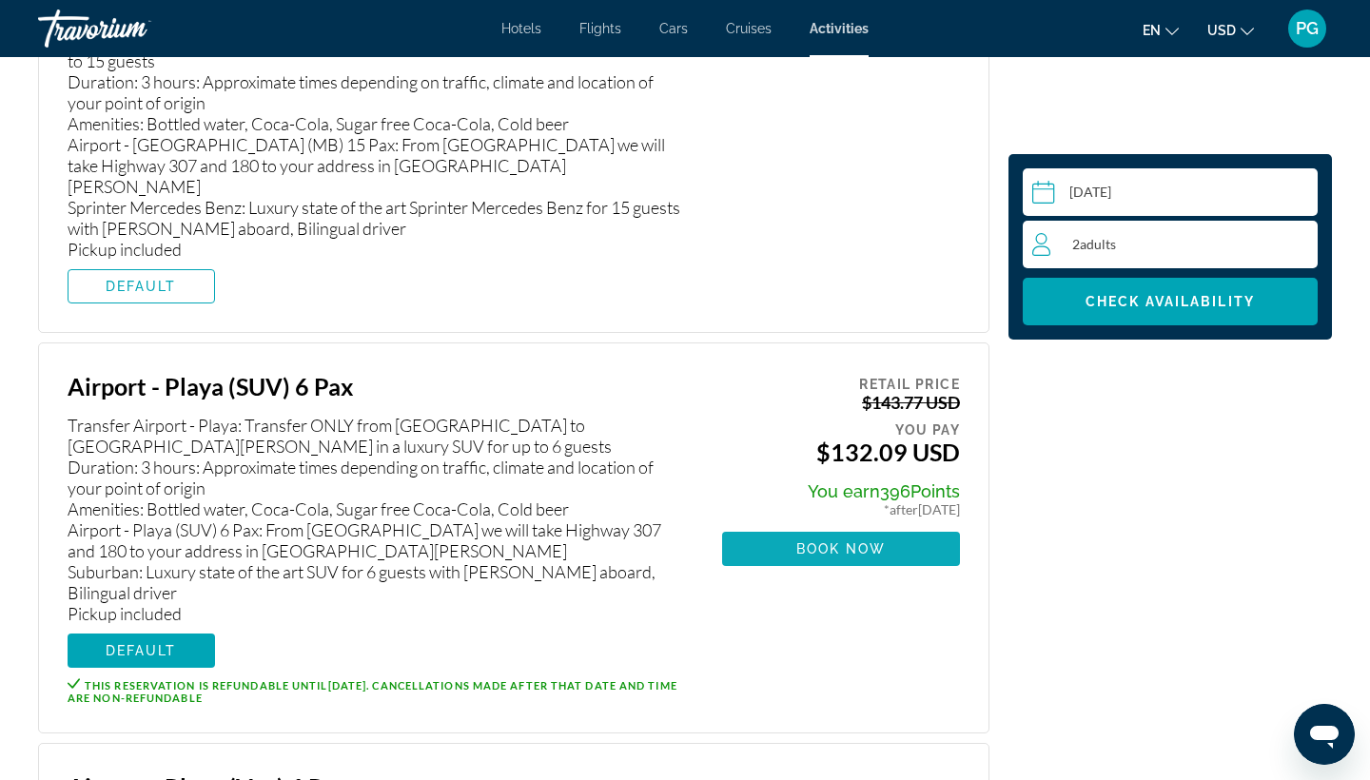
click at [866, 526] on span "Main content" at bounding box center [841, 549] width 238 height 46
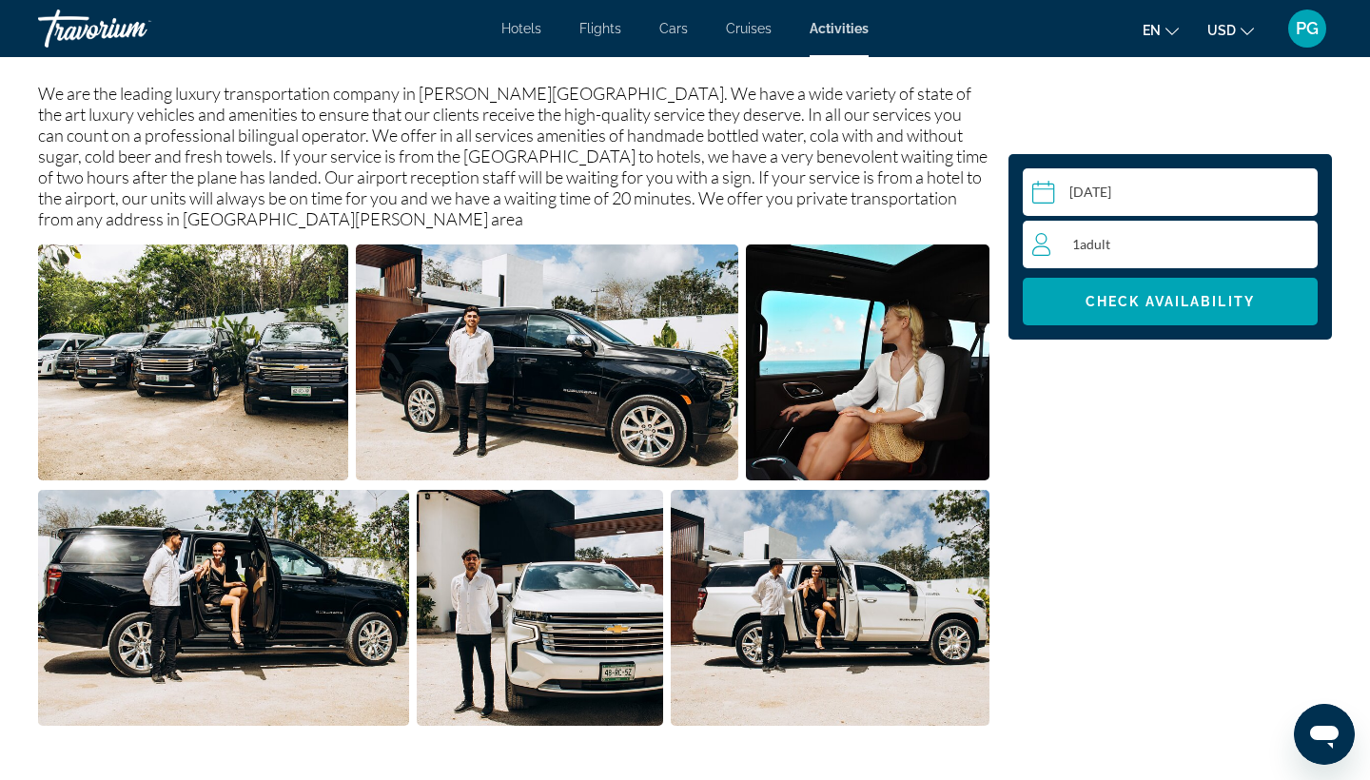
scroll to position [705, 0]
